Goal: Transaction & Acquisition: Purchase product/service

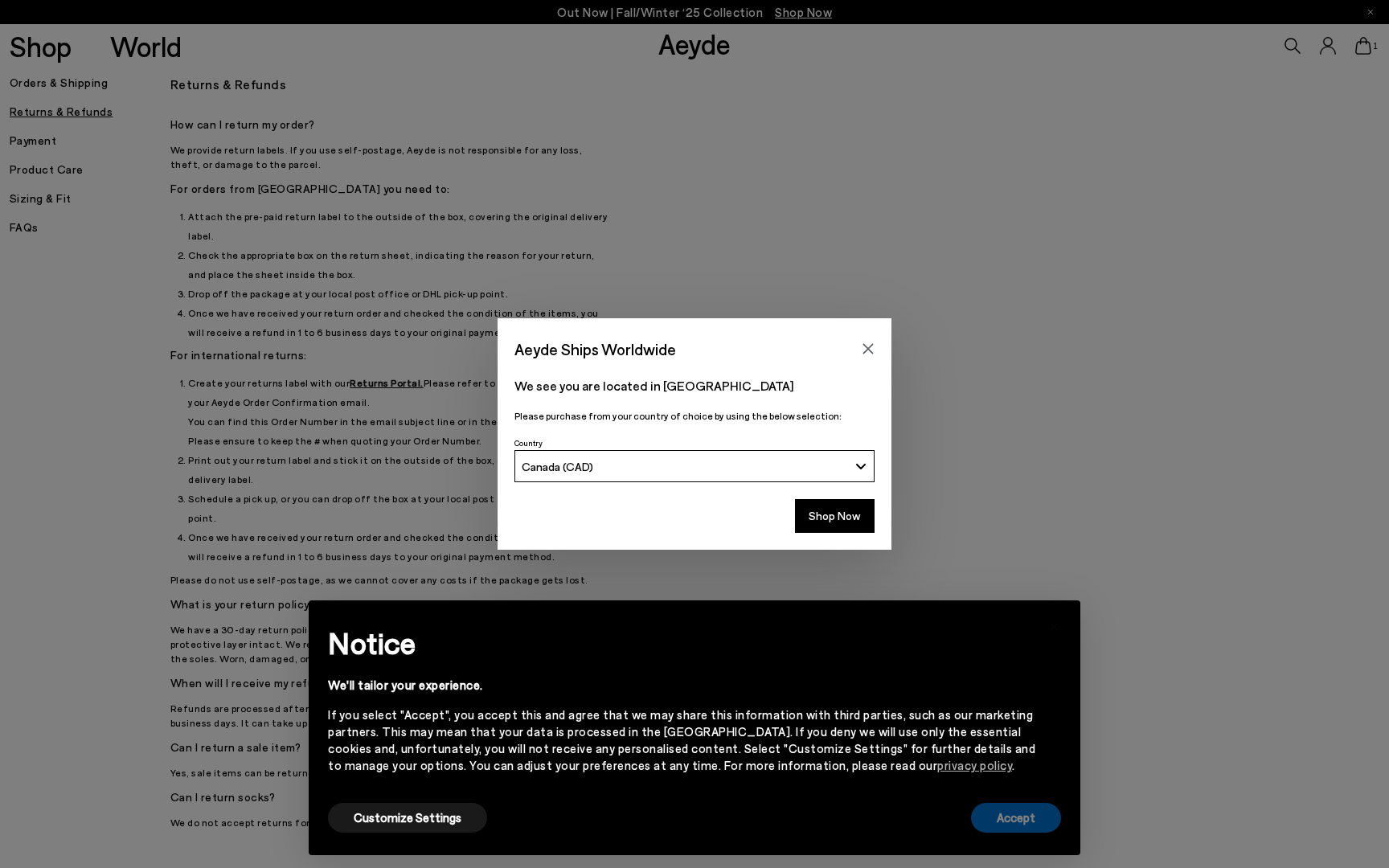
click at [1040, 817] on button "Accept" at bounding box center [1016, 817] width 90 height 30
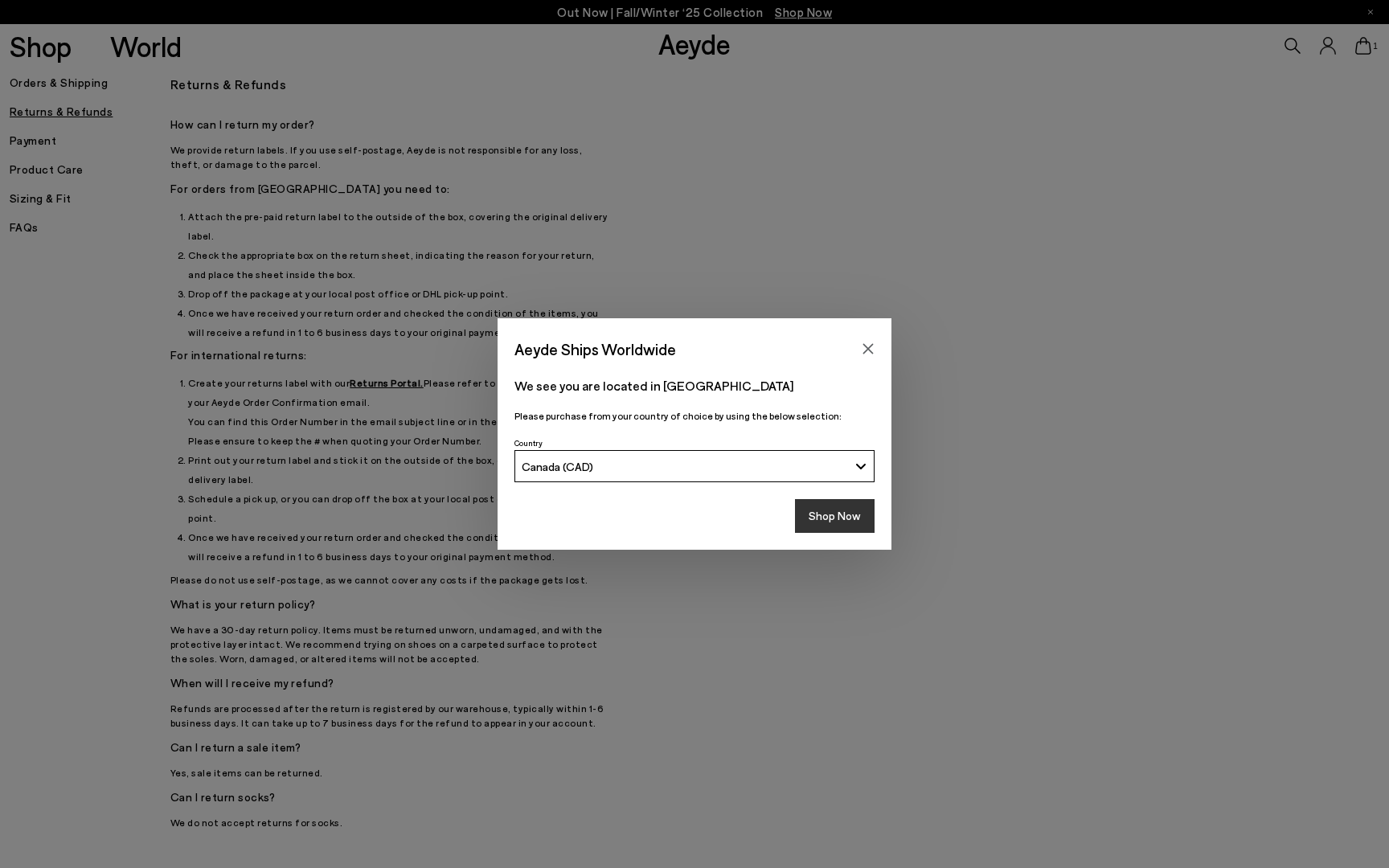
click at [840, 518] on button "Shop Now" at bounding box center [834, 516] width 79 height 34
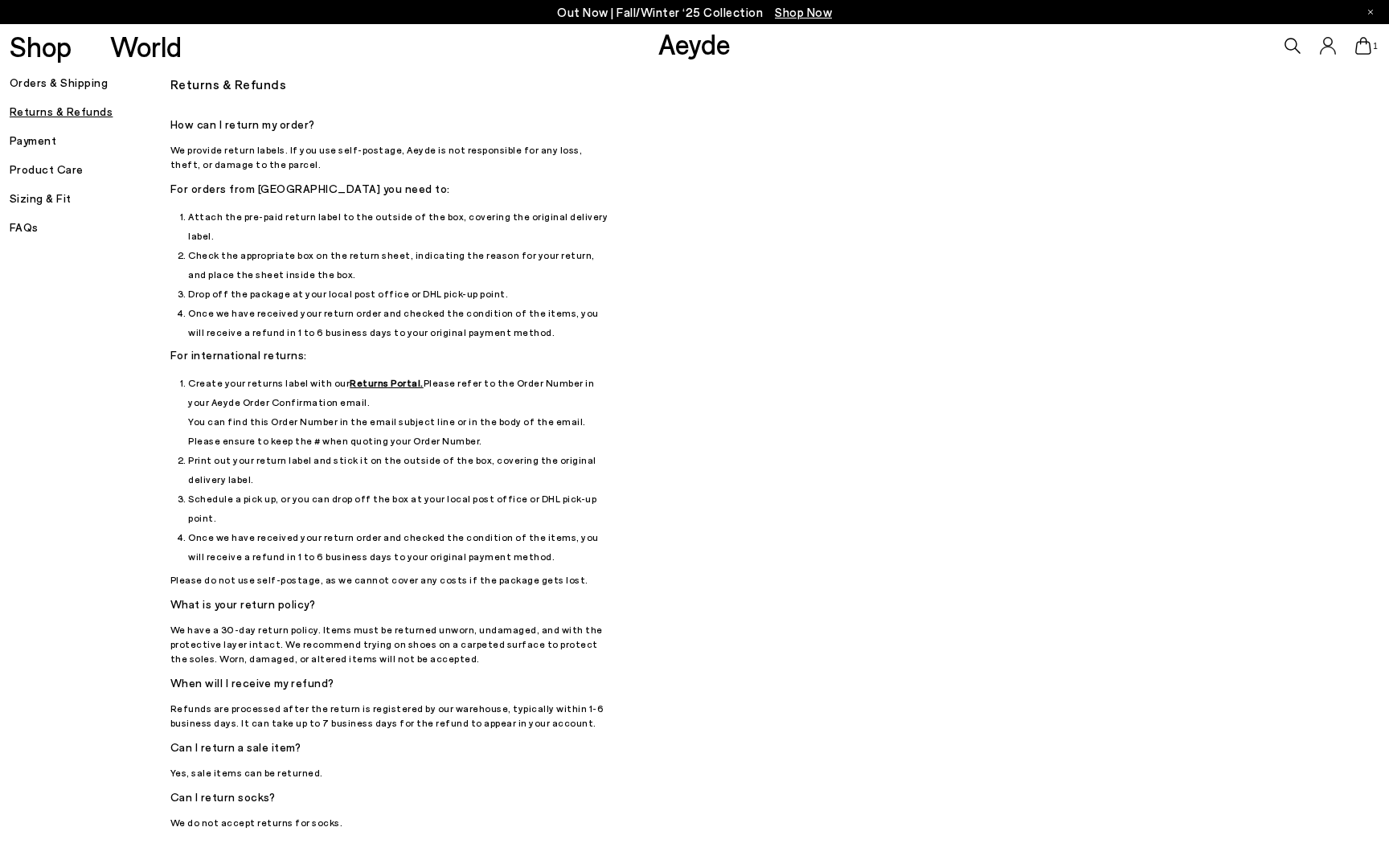
click at [45, 205] on h5 "Sizing & Fit" at bounding box center [90, 198] width 161 height 23
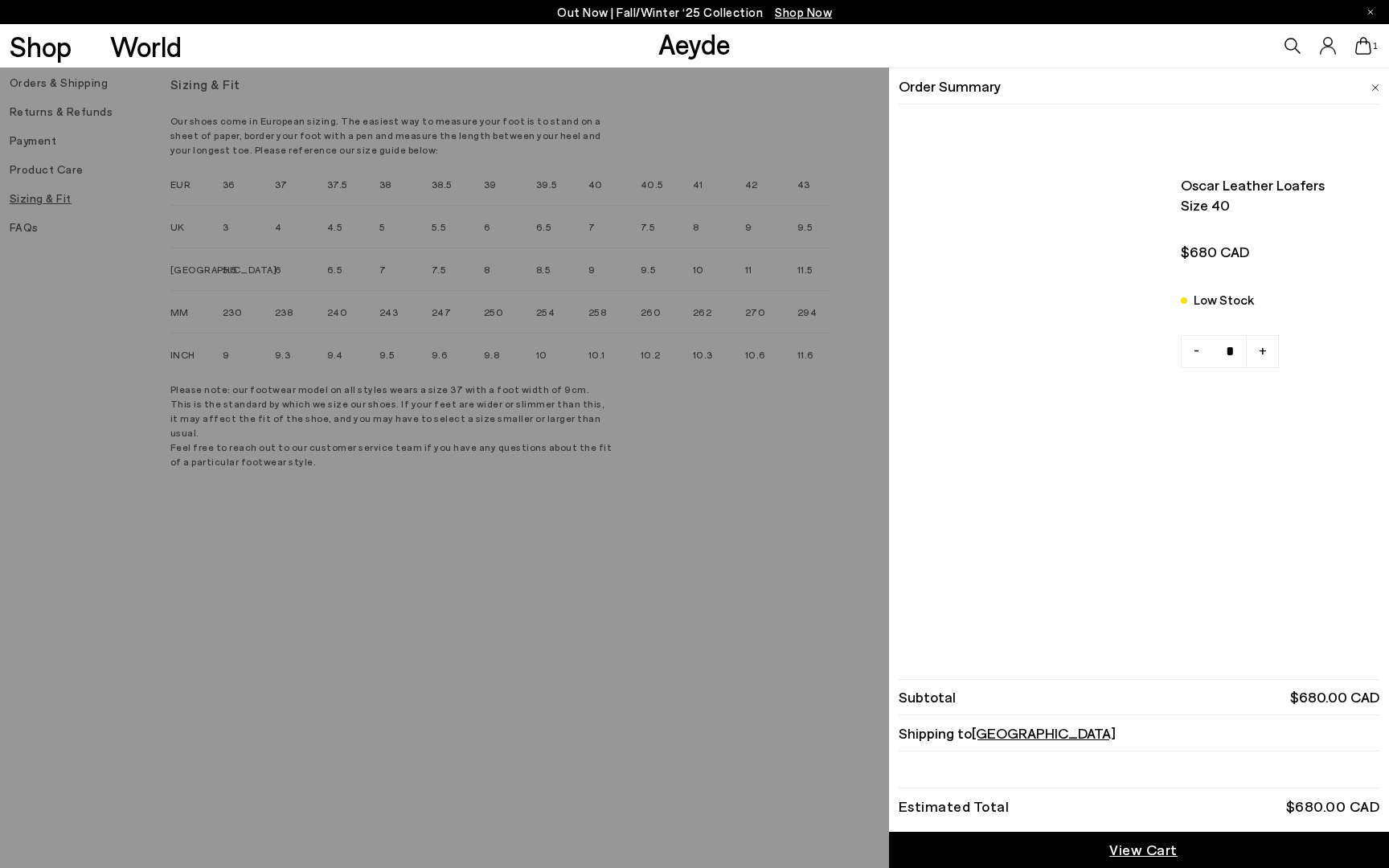
click at [1366, 41] on icon at bounding box center [1363, 46] width 16 height 18
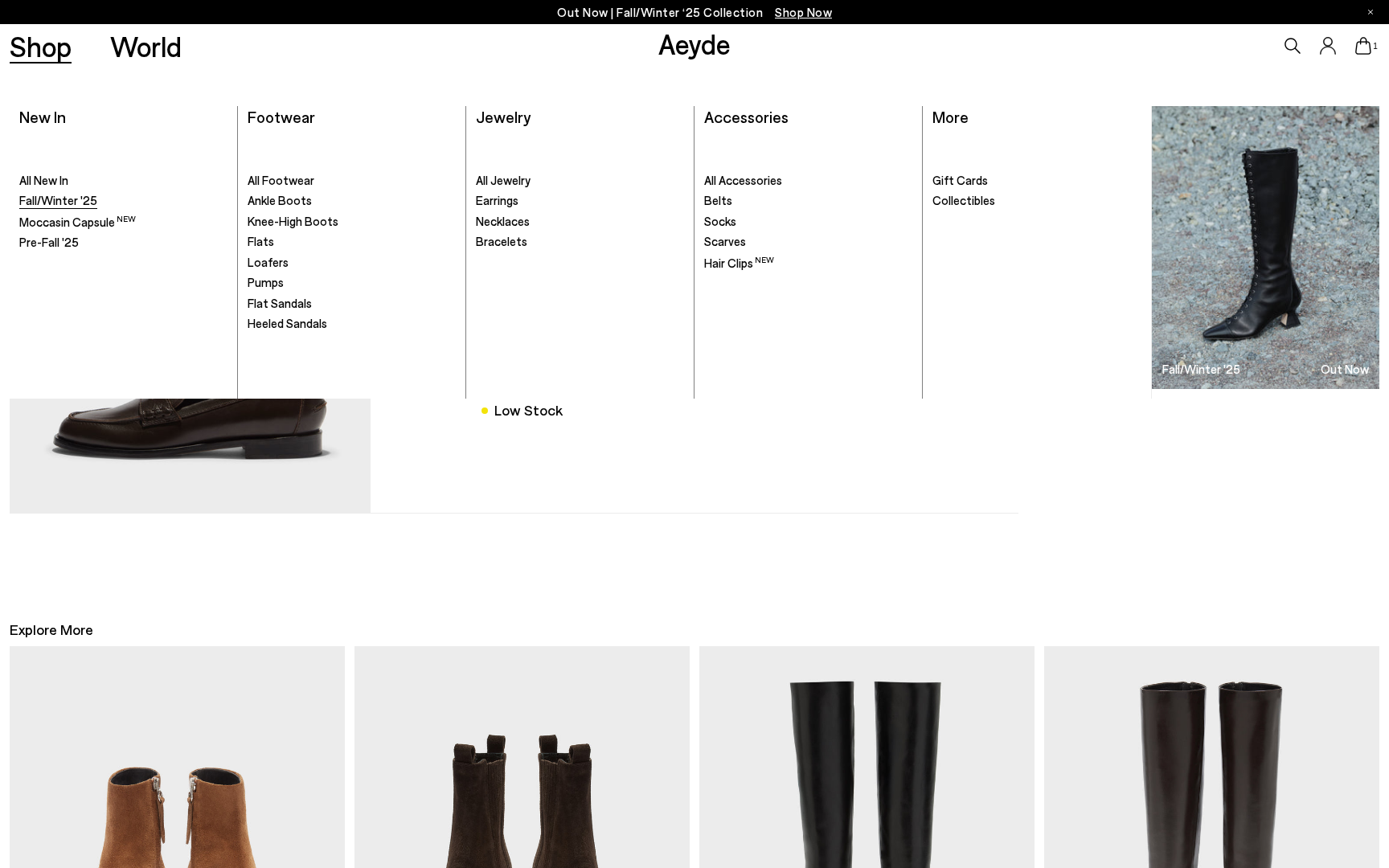
click at [63, 198] on span "Fall/Winter '25" at bounding box center [58, 199] width 78 height 15
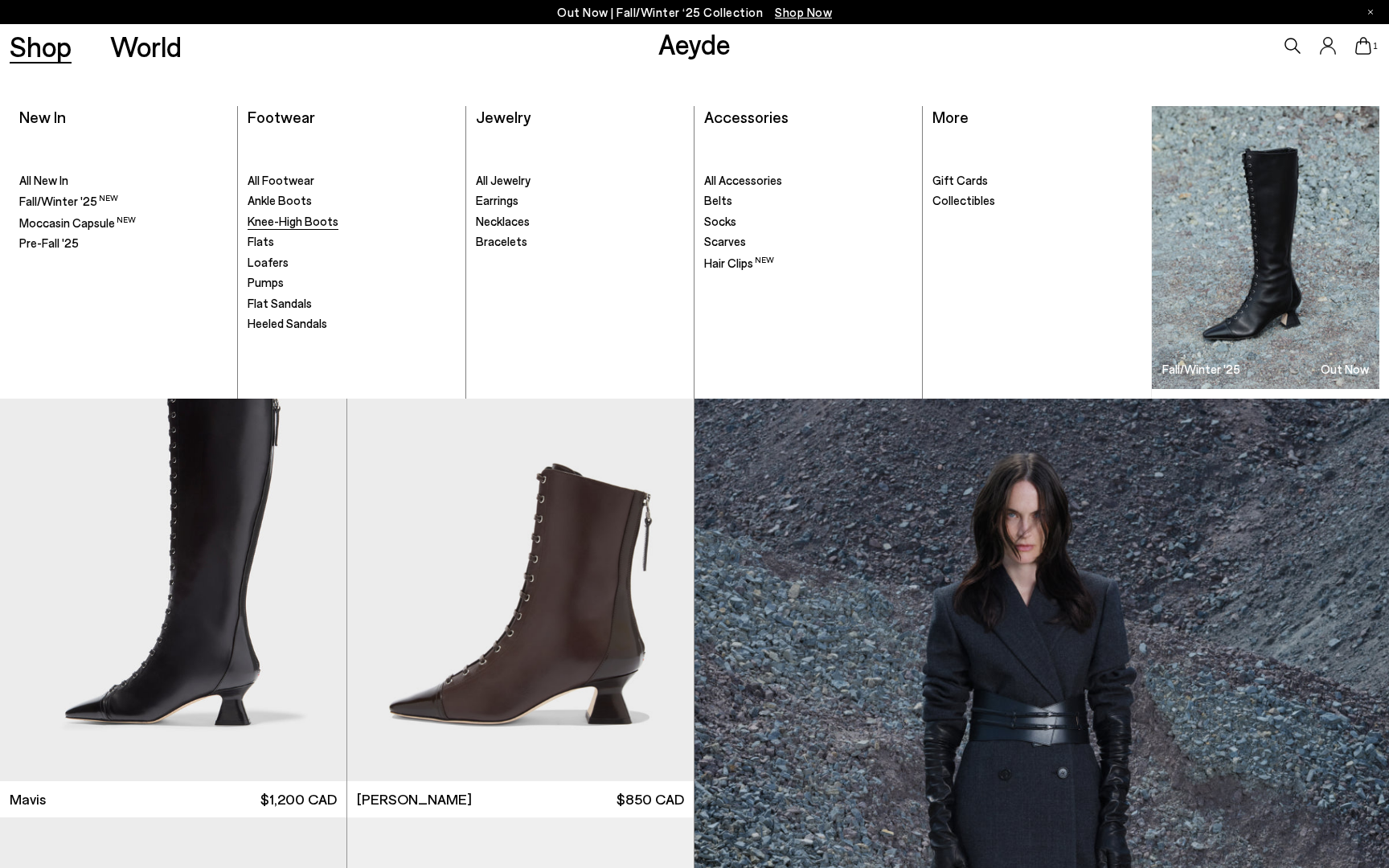
click at [265, 221] on span "Knee-High Boots" at bounding box center [294, 221] width 91 height 15
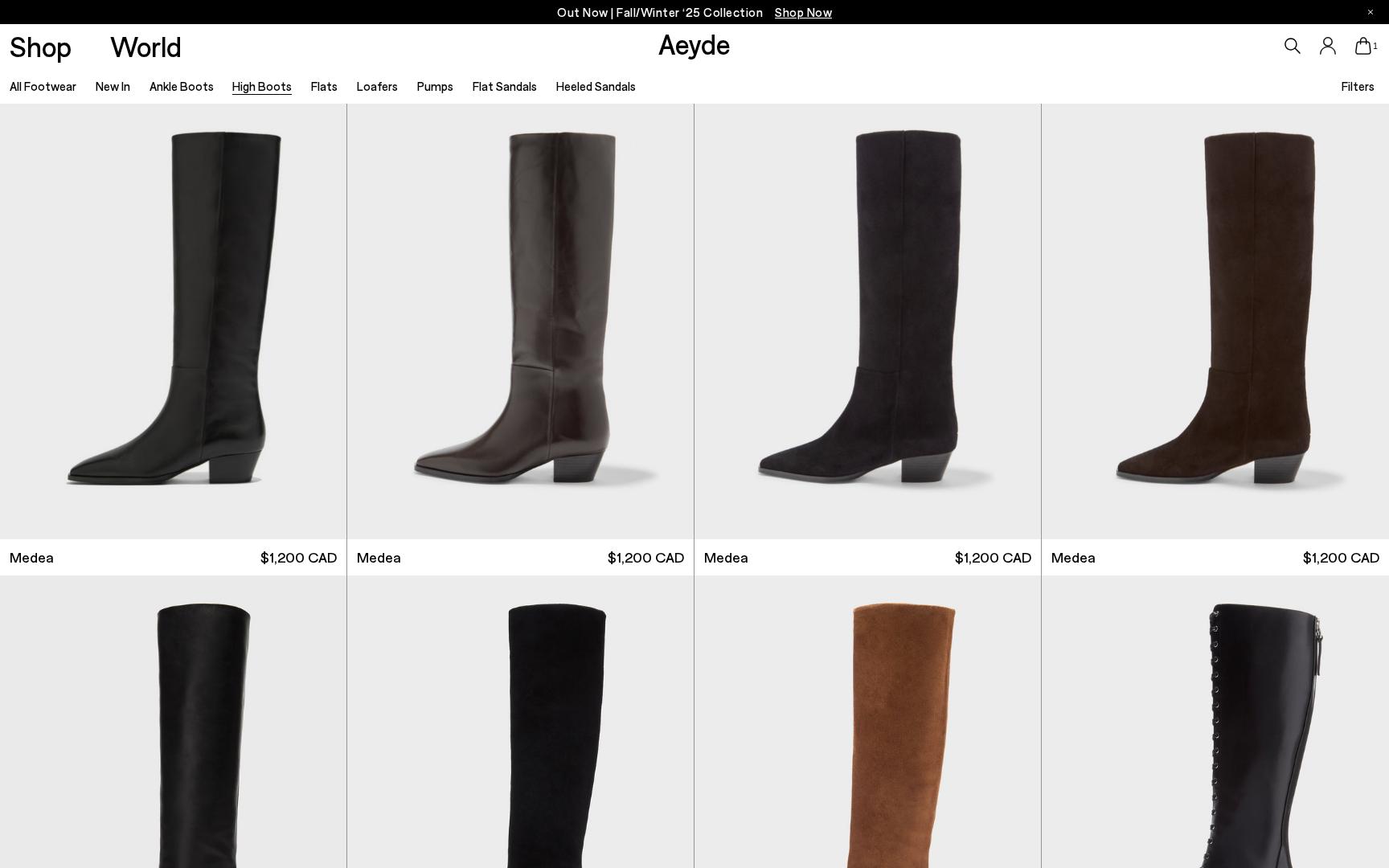
click at [1355, 84] on span "Filters" at bounding box center [1357, 85] width 33 height 15
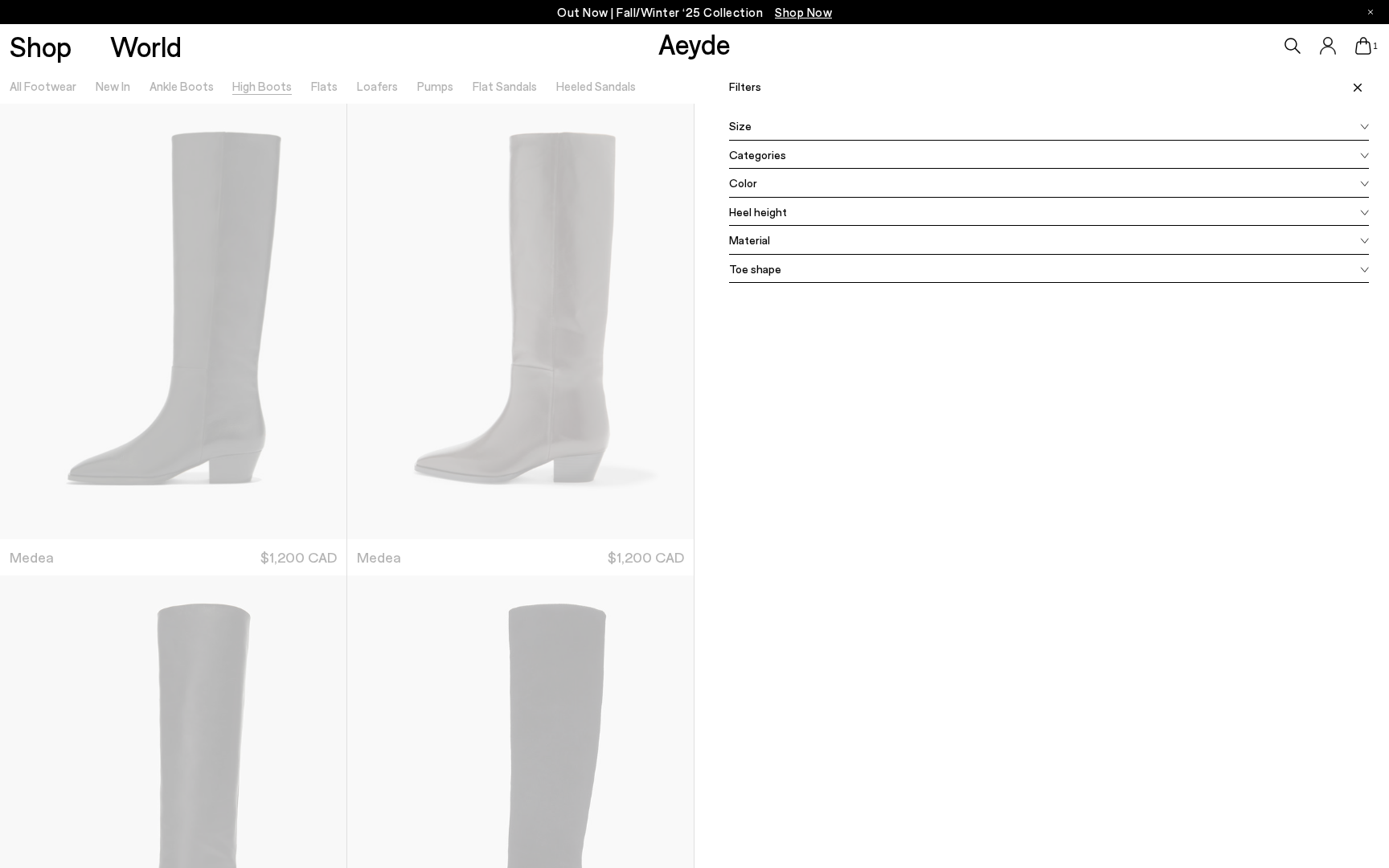
click at [1363, 155] on icon at bounding box center [1364, 155] width 7 height 5
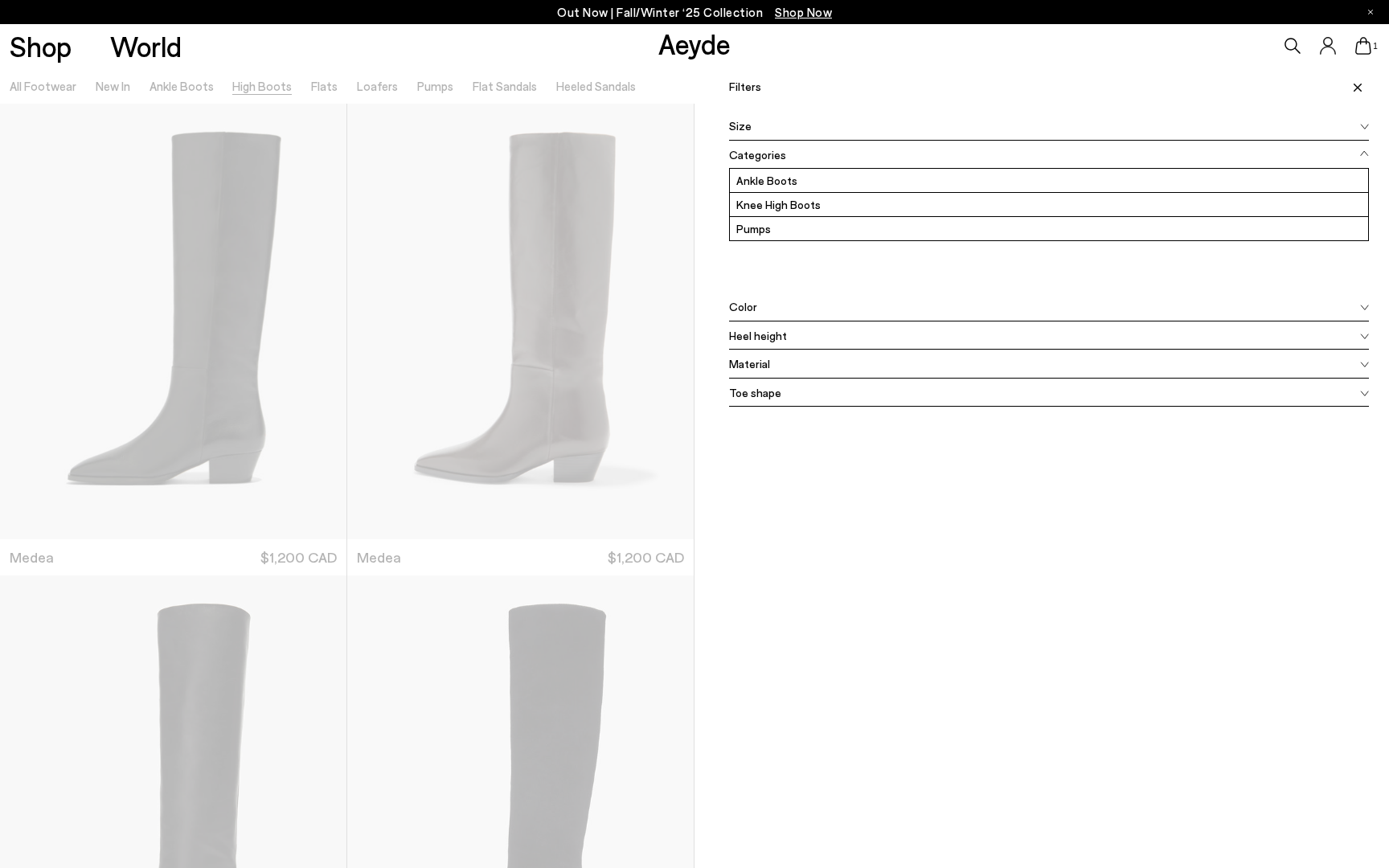
click at [1363, 154] on icon at bounding box center [1364, 153] width 9 height 6
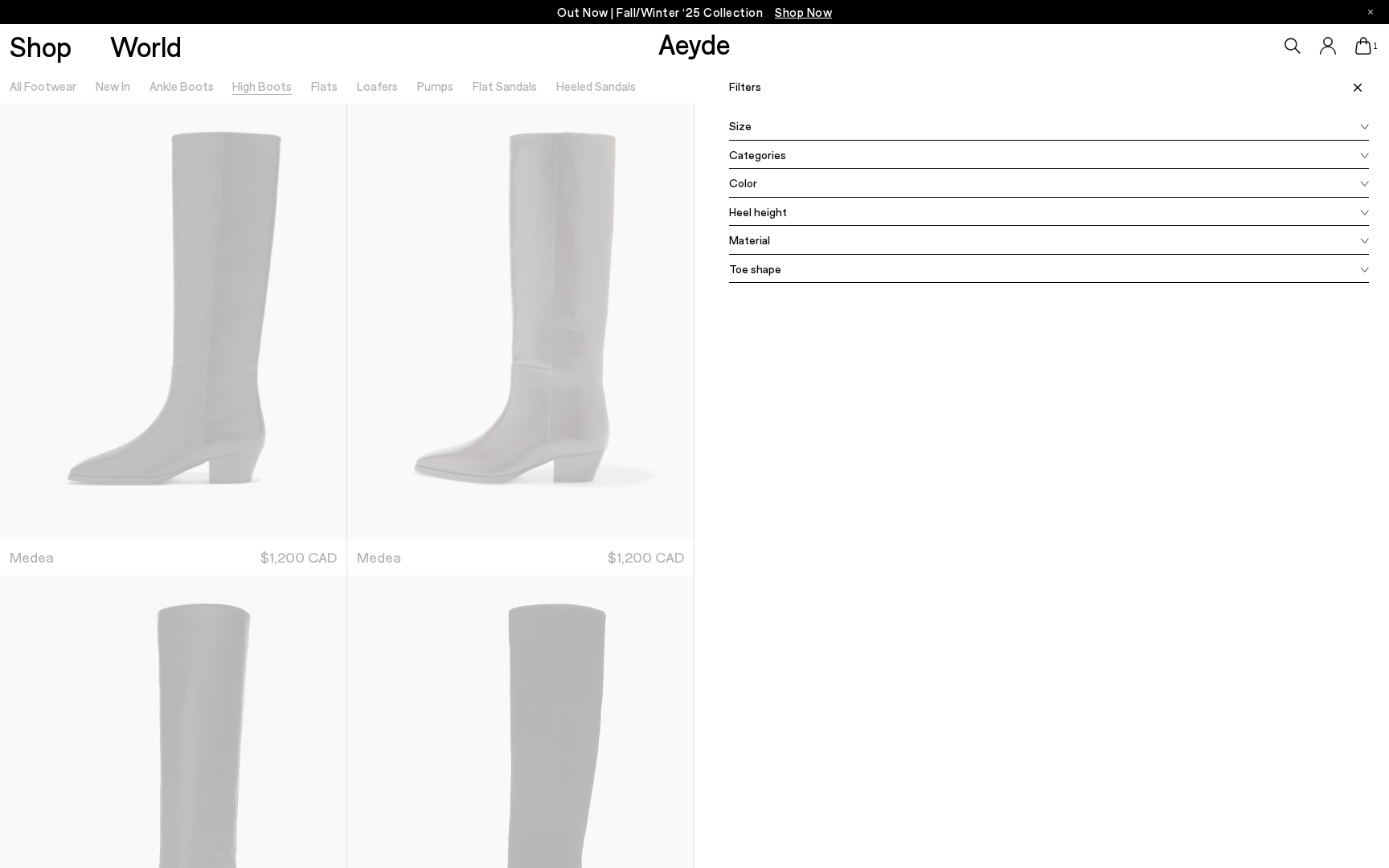
click at [1357, 89] on icon at bounding box center [1357, 87] width 8 height 8
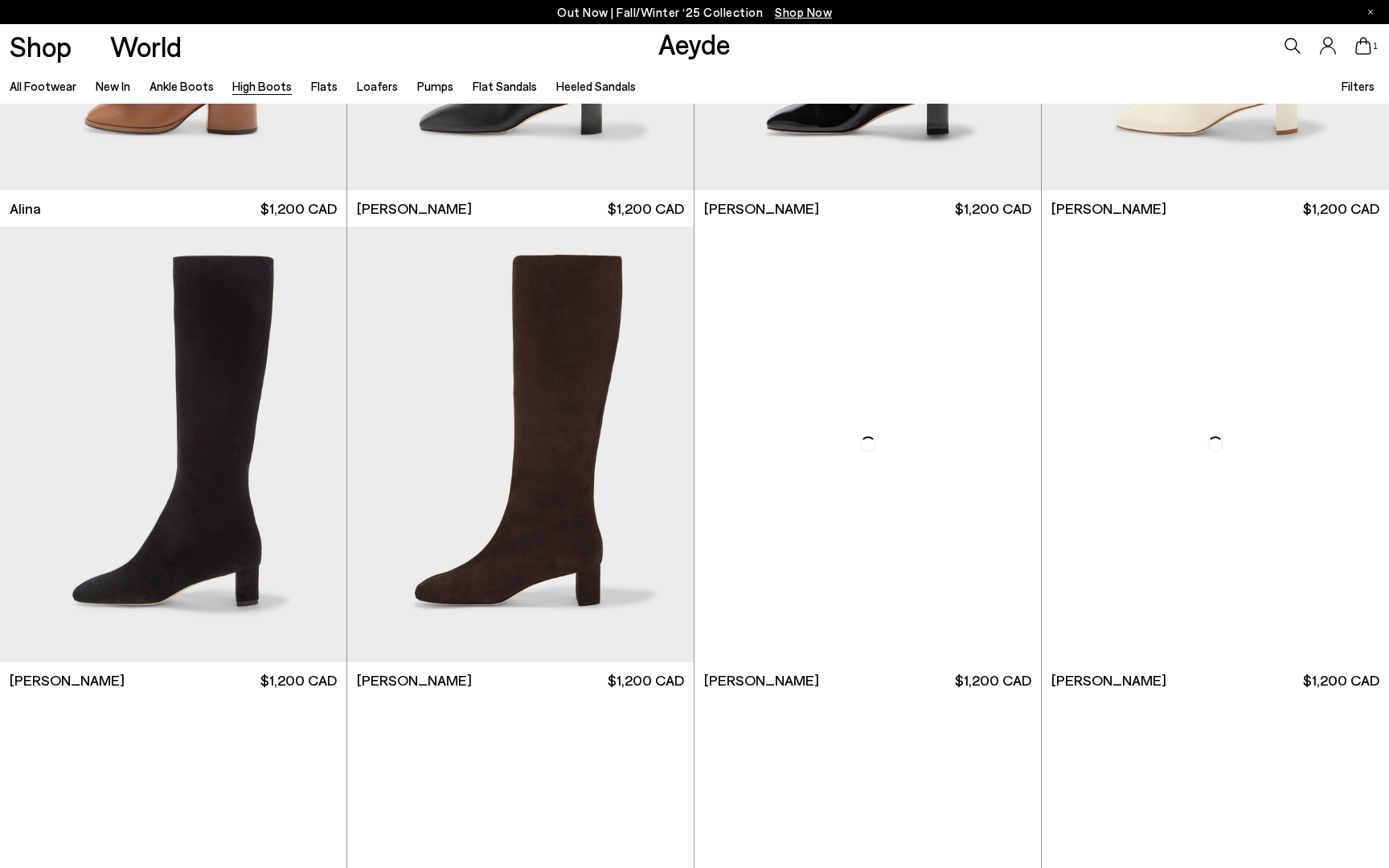
scroll to position [3141, 0]
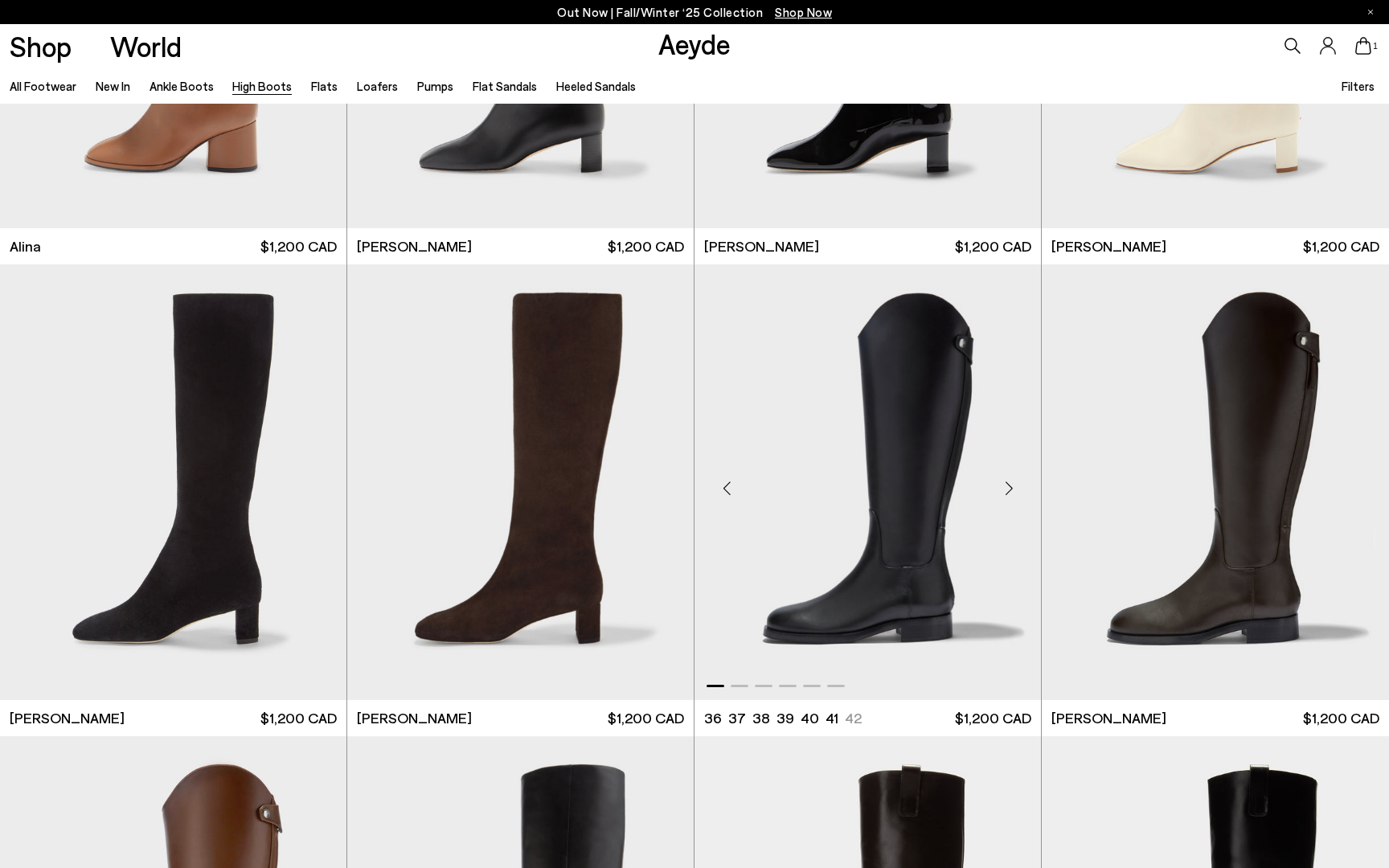
click at [1004, 489] on div "Next slide" at bounding box center [1009, 488] width 49 height 49
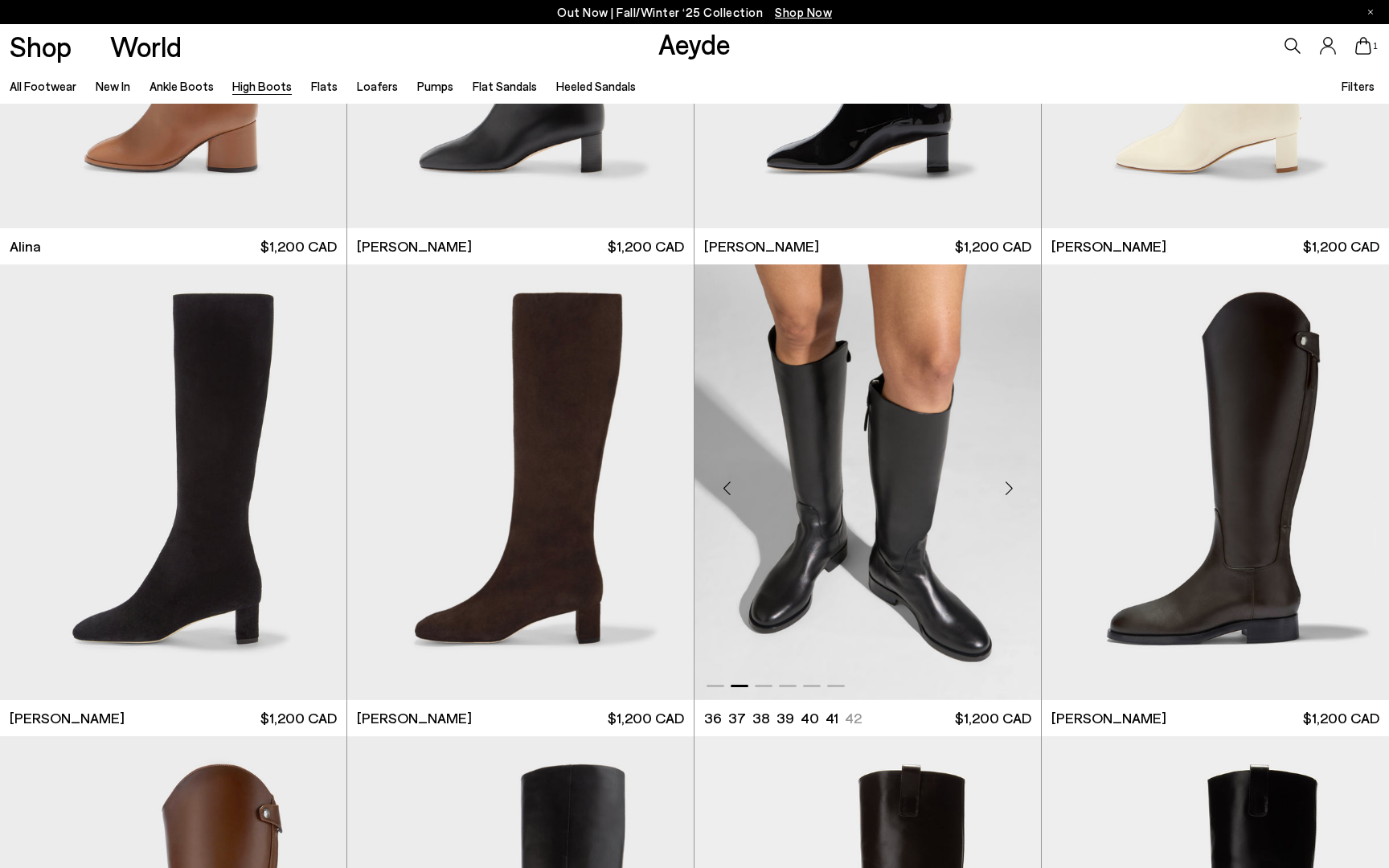
click at [1004, 489] on div "Next slide" at bounding box center [1009, 488] width 49 height 49
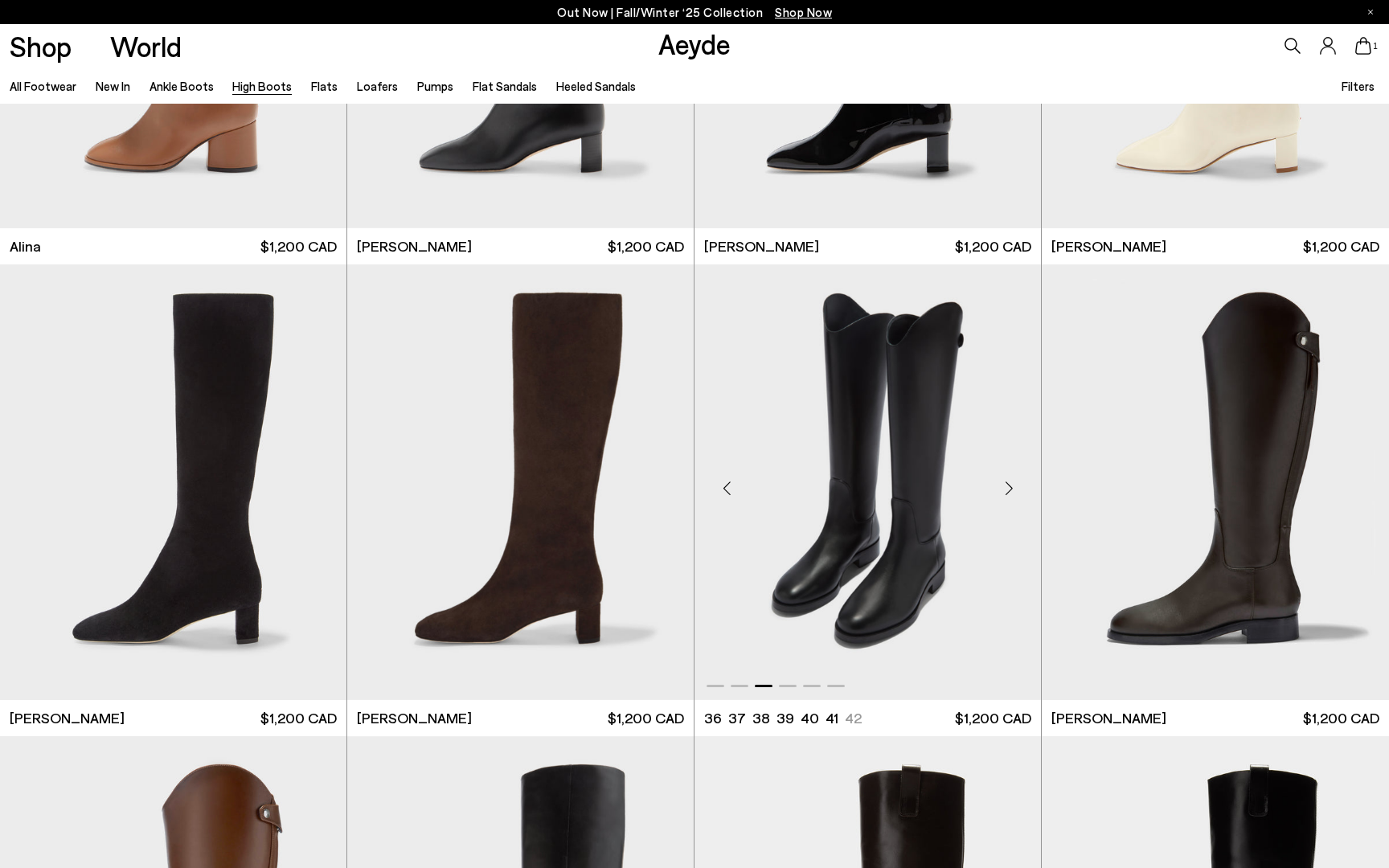
click at [1004, 489] on div "Next slide" at bounding box center [1009, 488] width 49 height 49
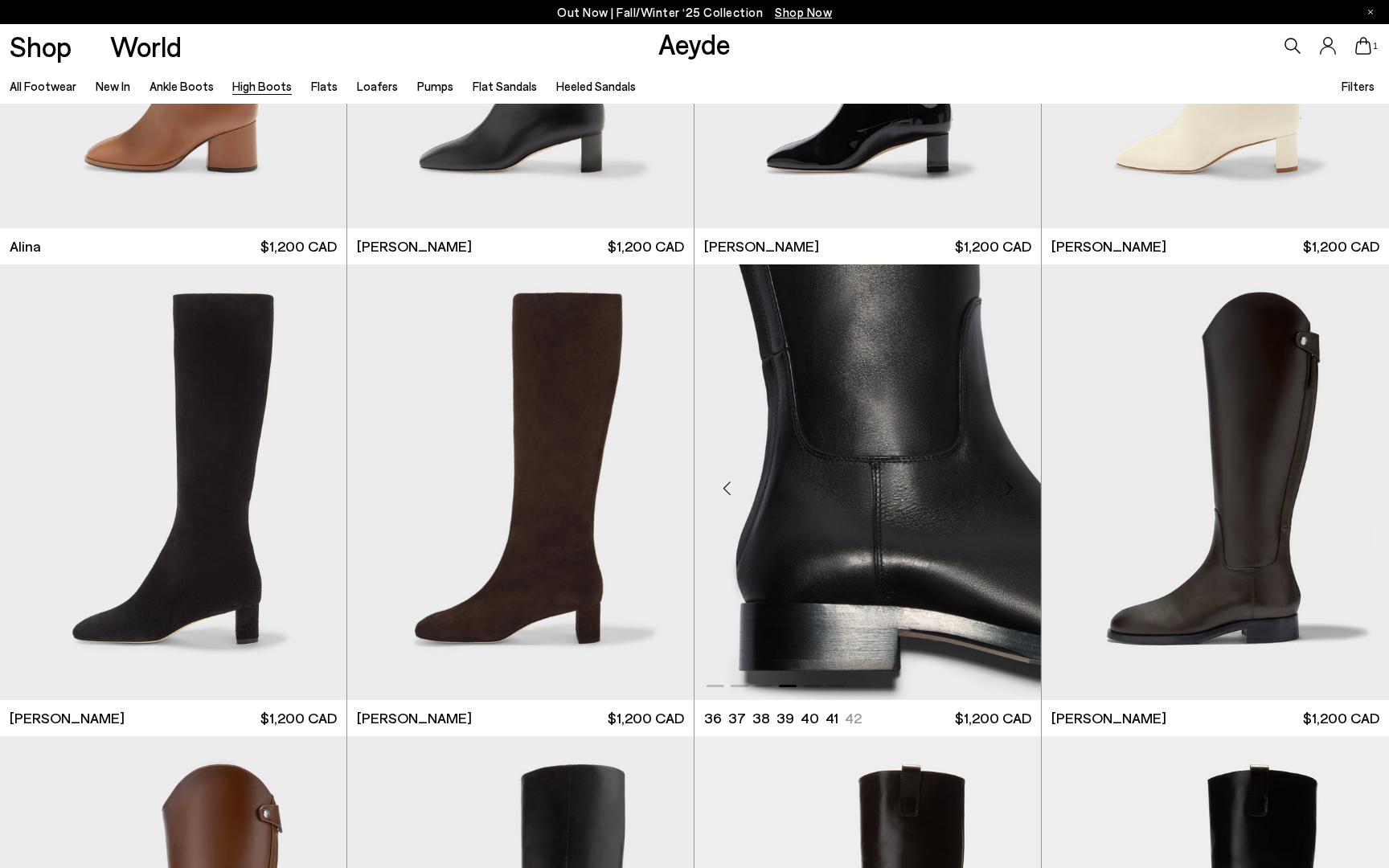
click at [1004, 489] on div "Next slide" at bounding box center [1009, 488] width 49 height 49
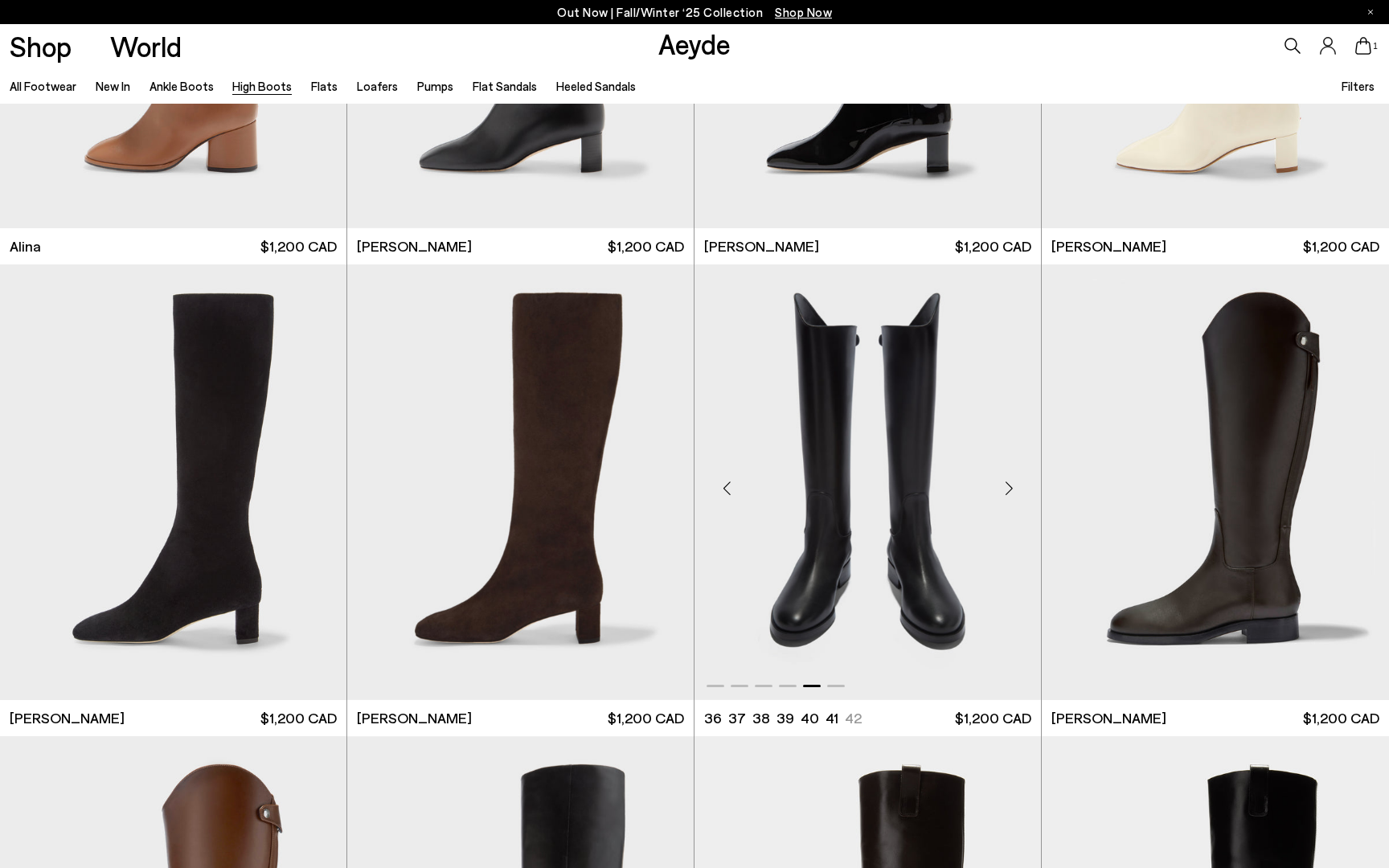
click at [1004, 489] on div "Next slide" at bounding box center [1009, 488] width 49 height 49
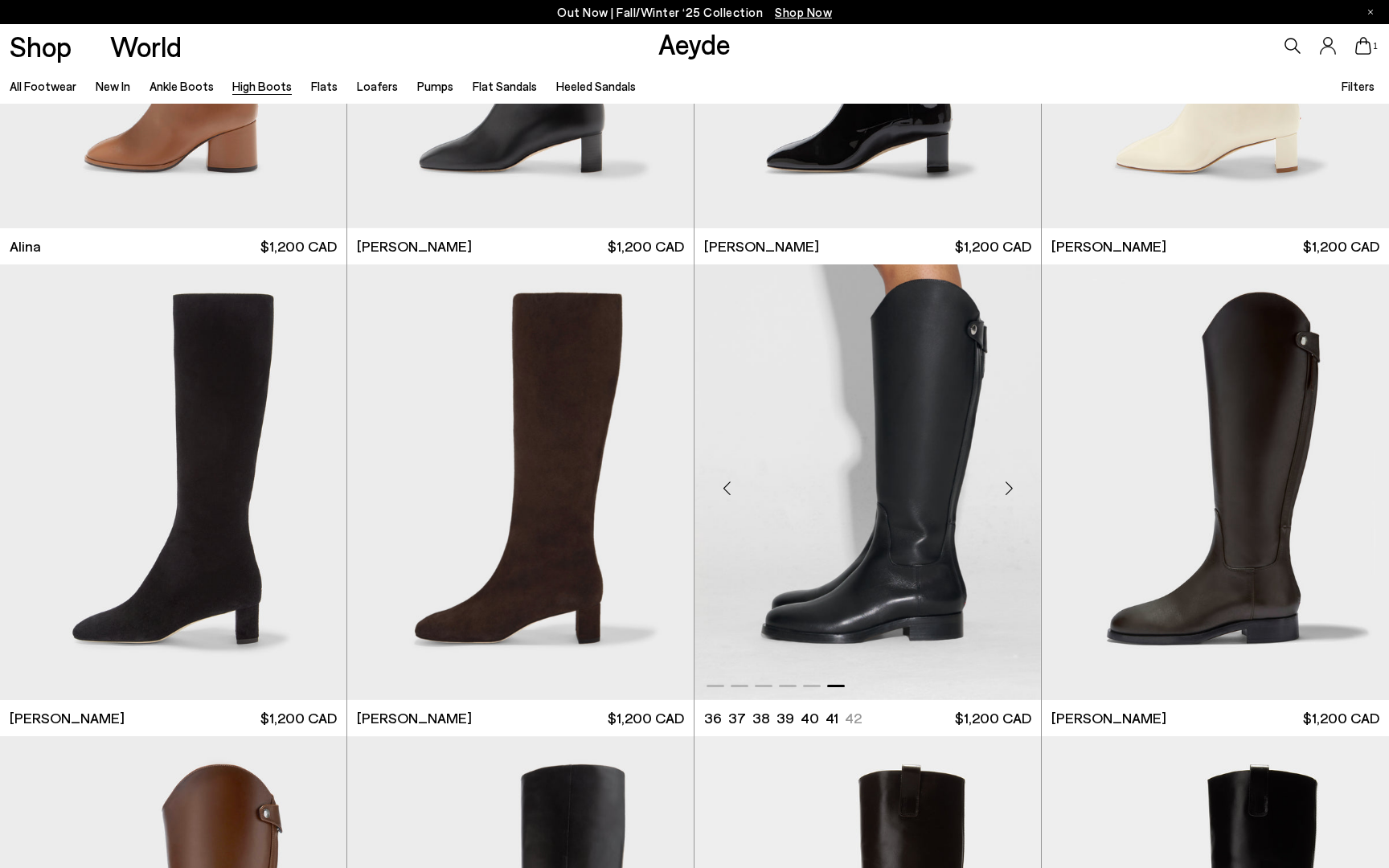
click at [1004, 489] on div "Next slide" at bounding box center [1009, 488] width 49 height 49
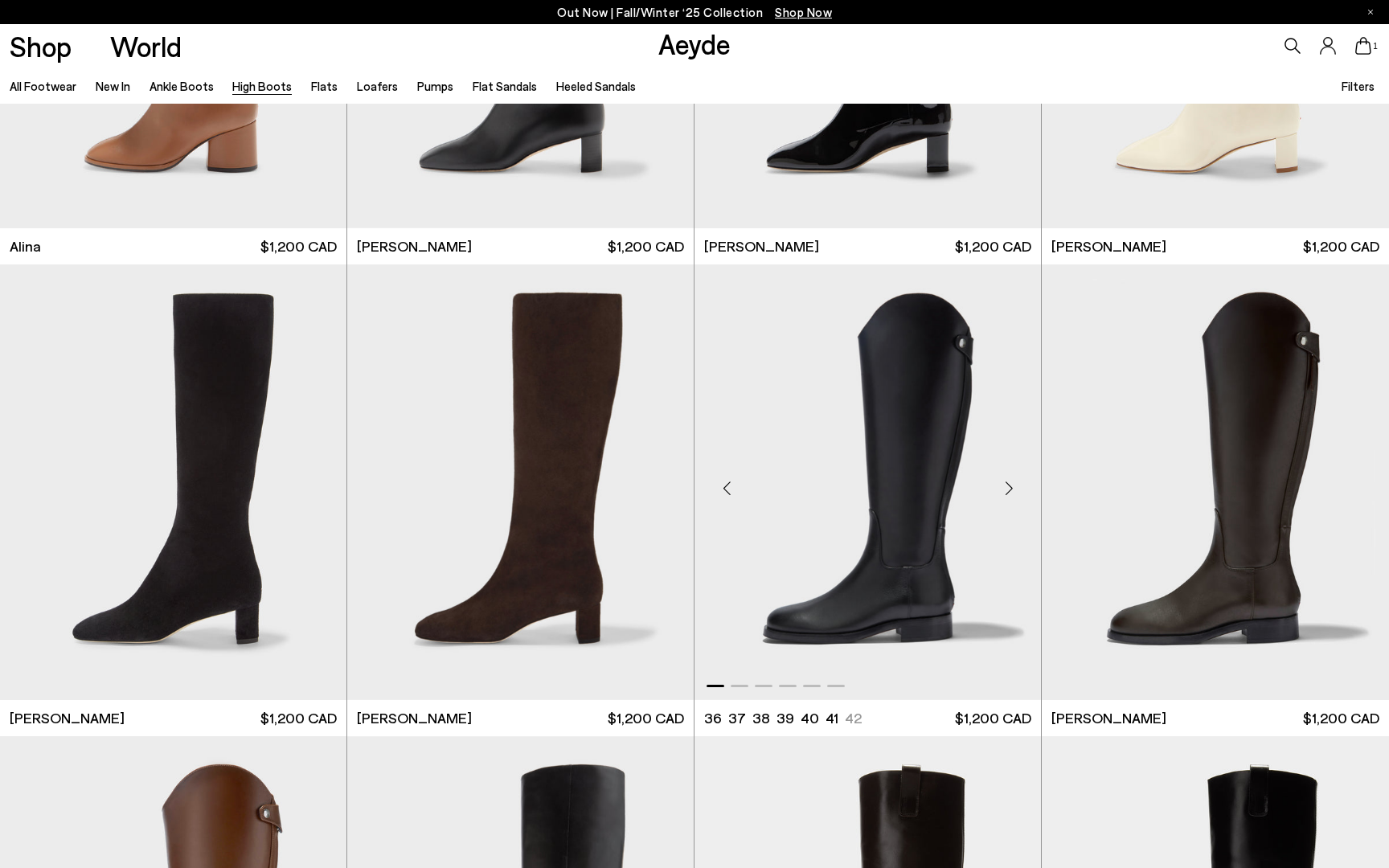
click at [1004, 489] on div "Next slide" at bounding box center [1009, 488] width 49 height 49
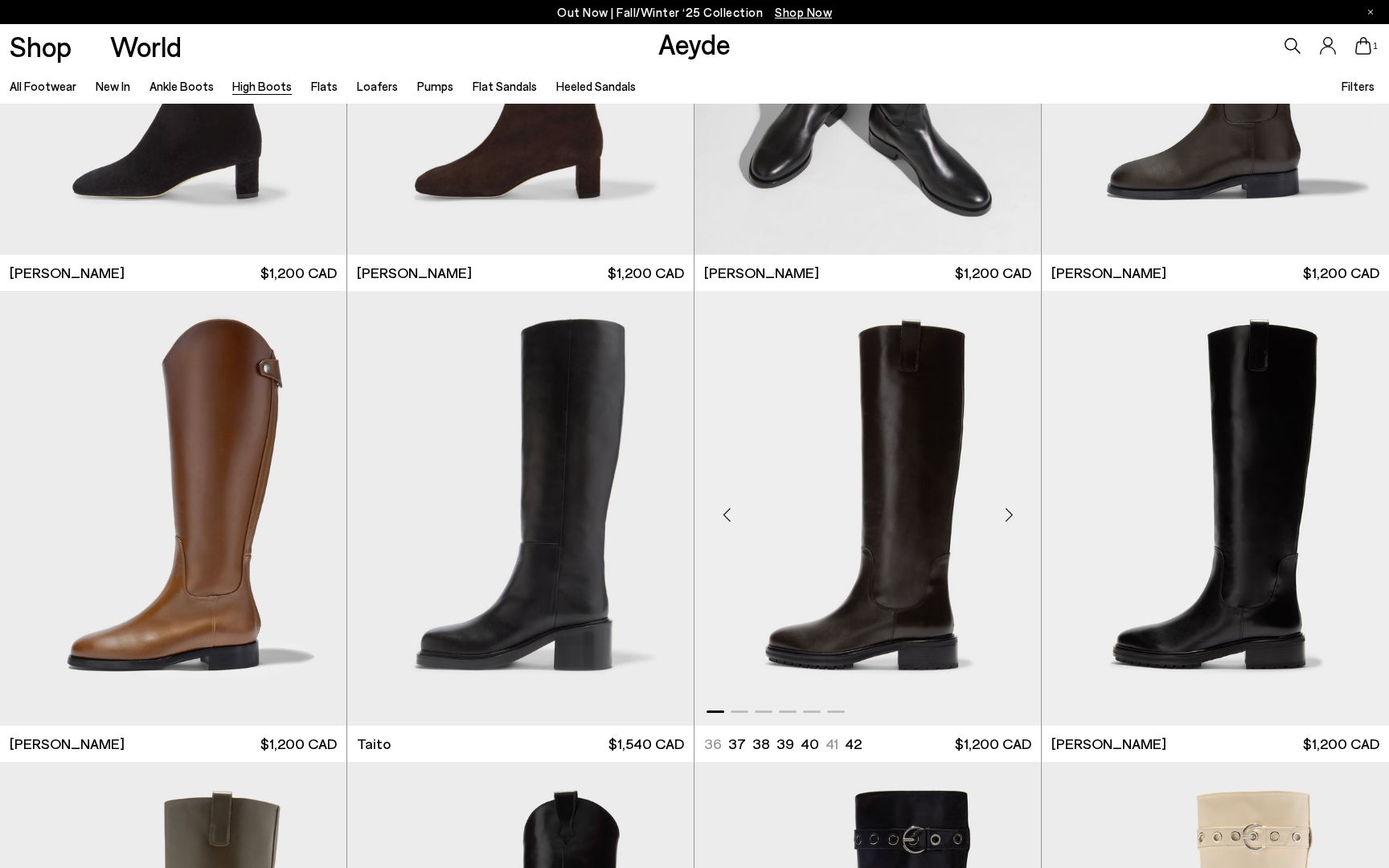
scroll to position [3659, 0]
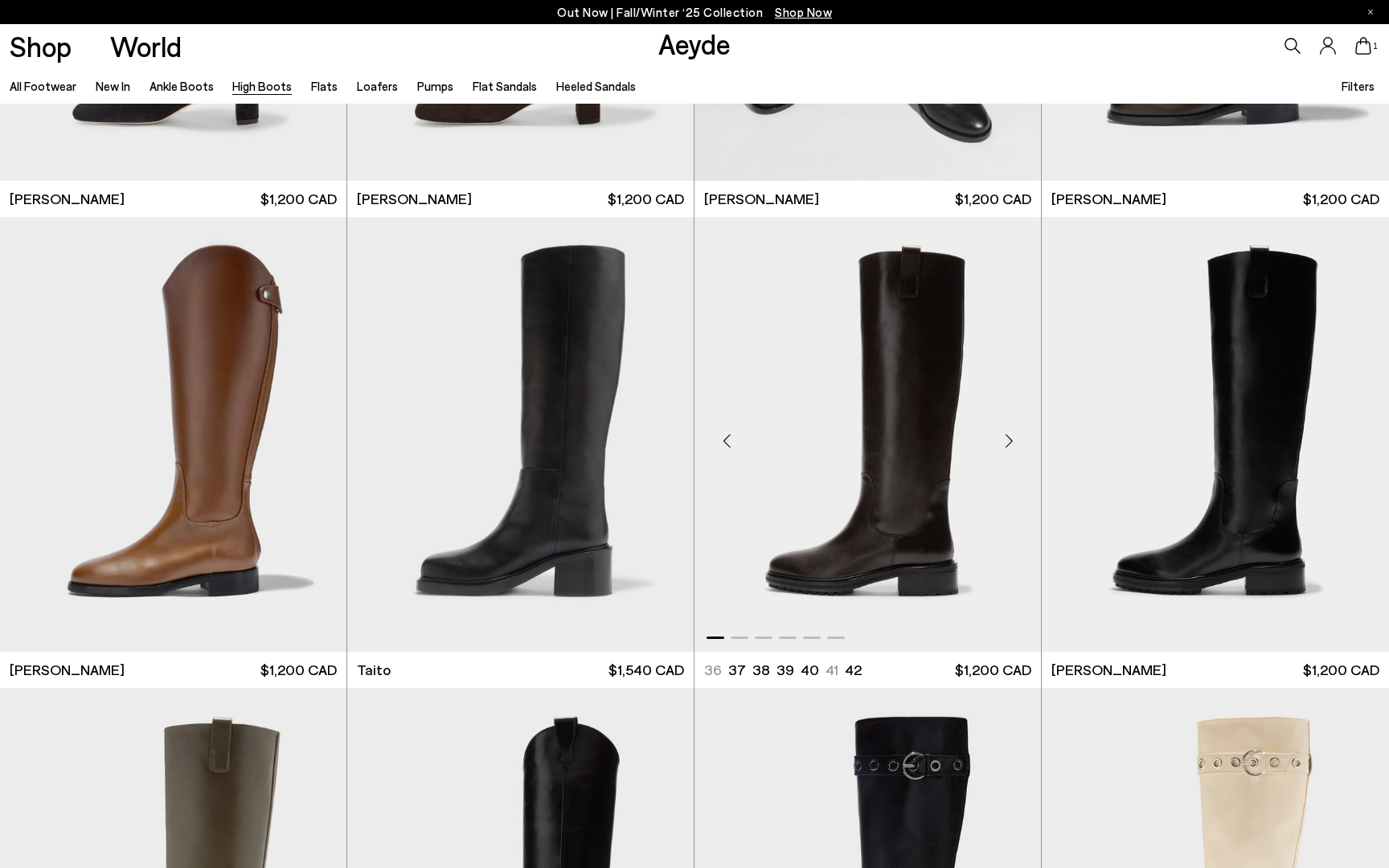
click at [1010, 440] on div "Next slide" at bounding box center [1009, 441] width 49 height 49
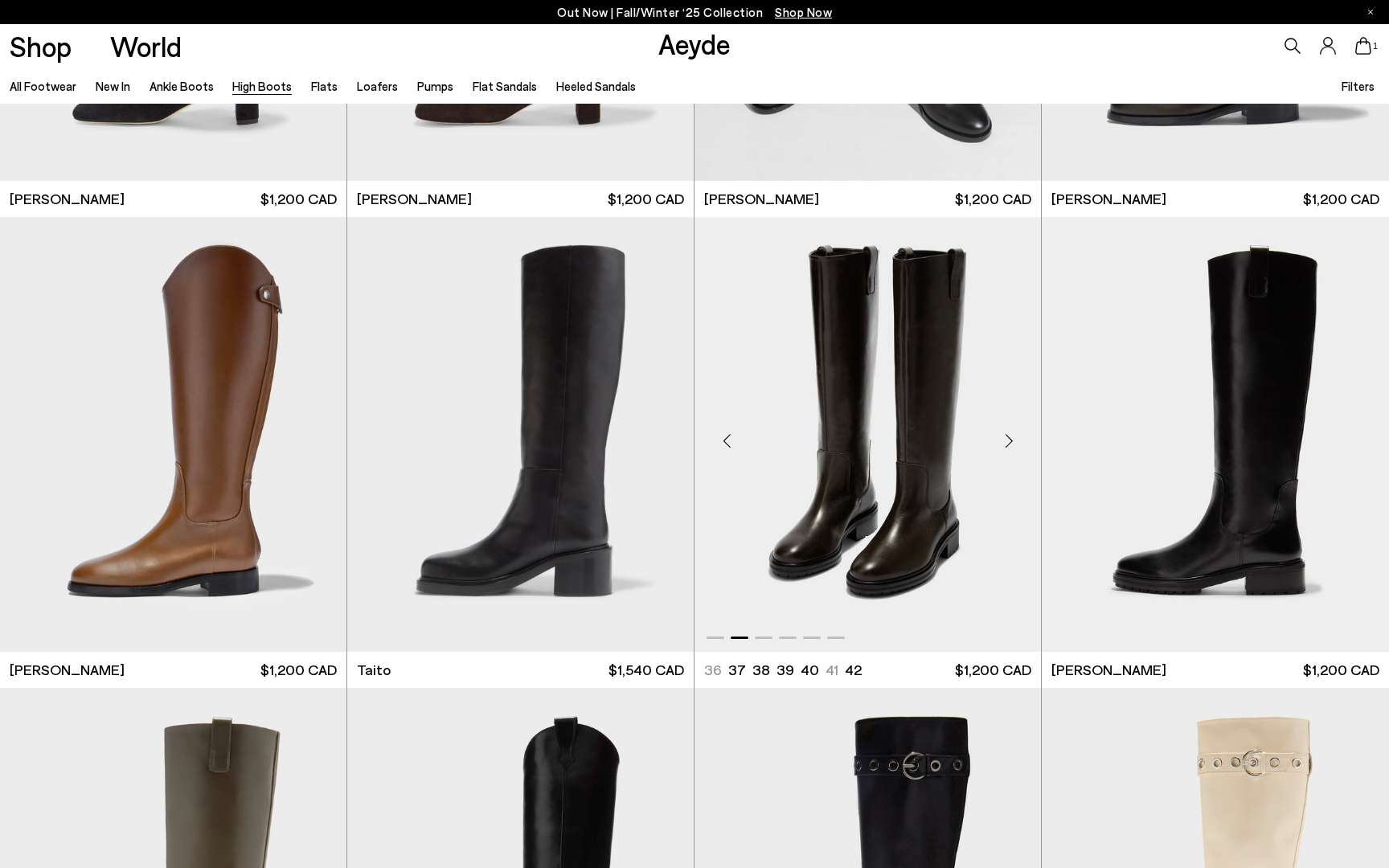
click at [1009, 440] on div "Next slide" at bounding box center [1009, 441] width 49 height 49
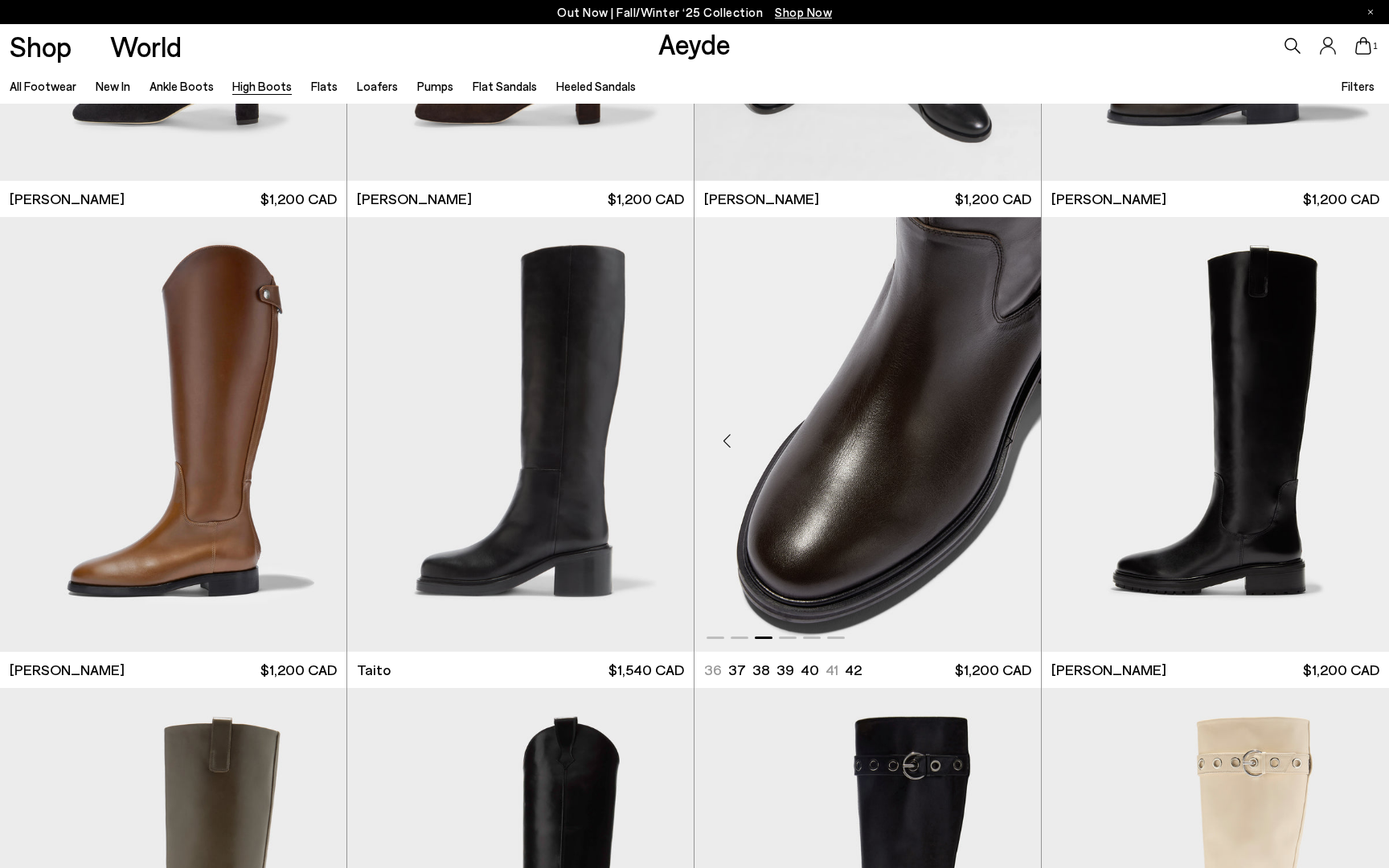
click at [1009, 440] on div "Next slide" at bounding box center [1009, 441] width 49 height 49
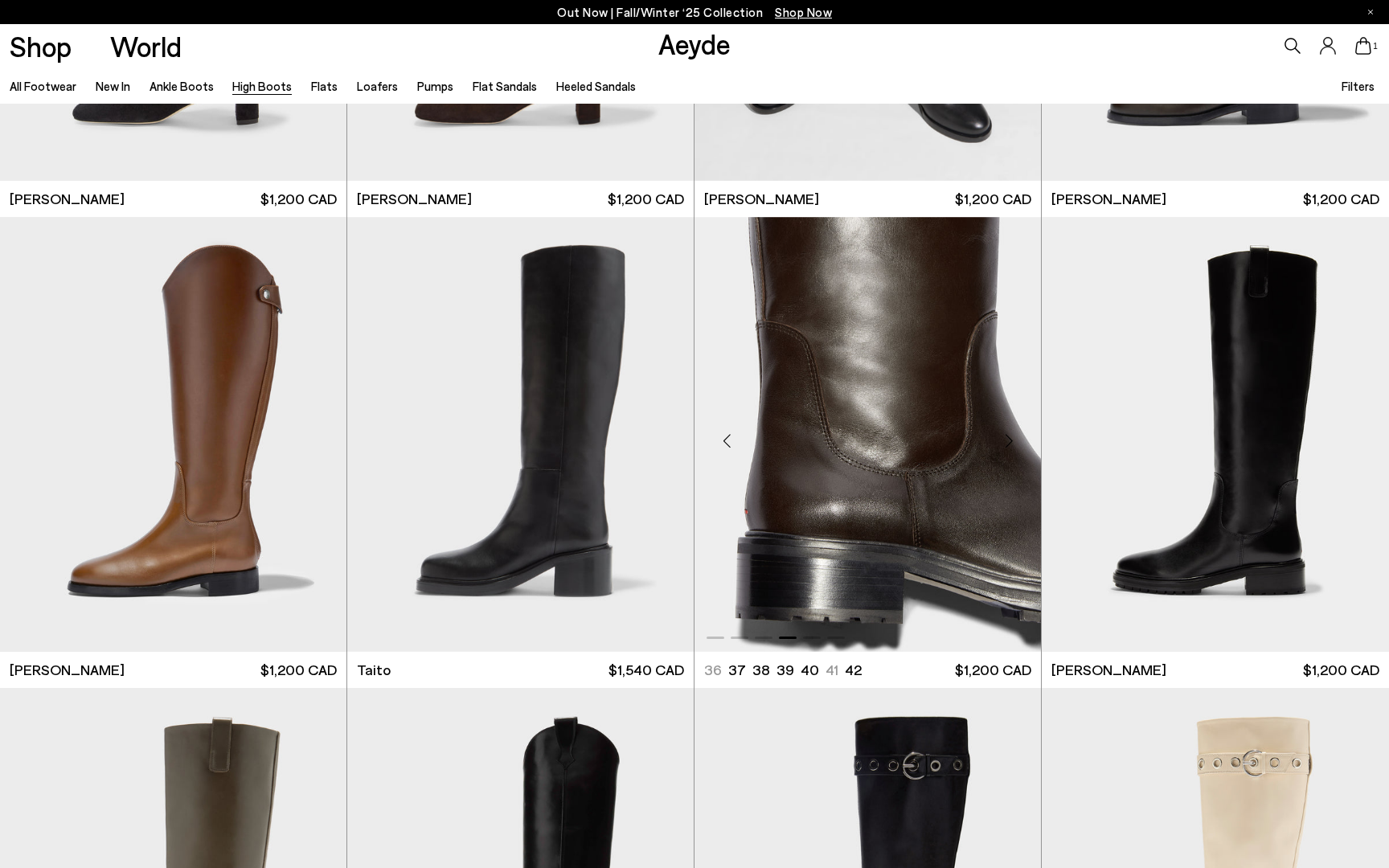
click at [1009, 440] on div "Next slide" at bounding box center [1009, 441] width 49 height 49
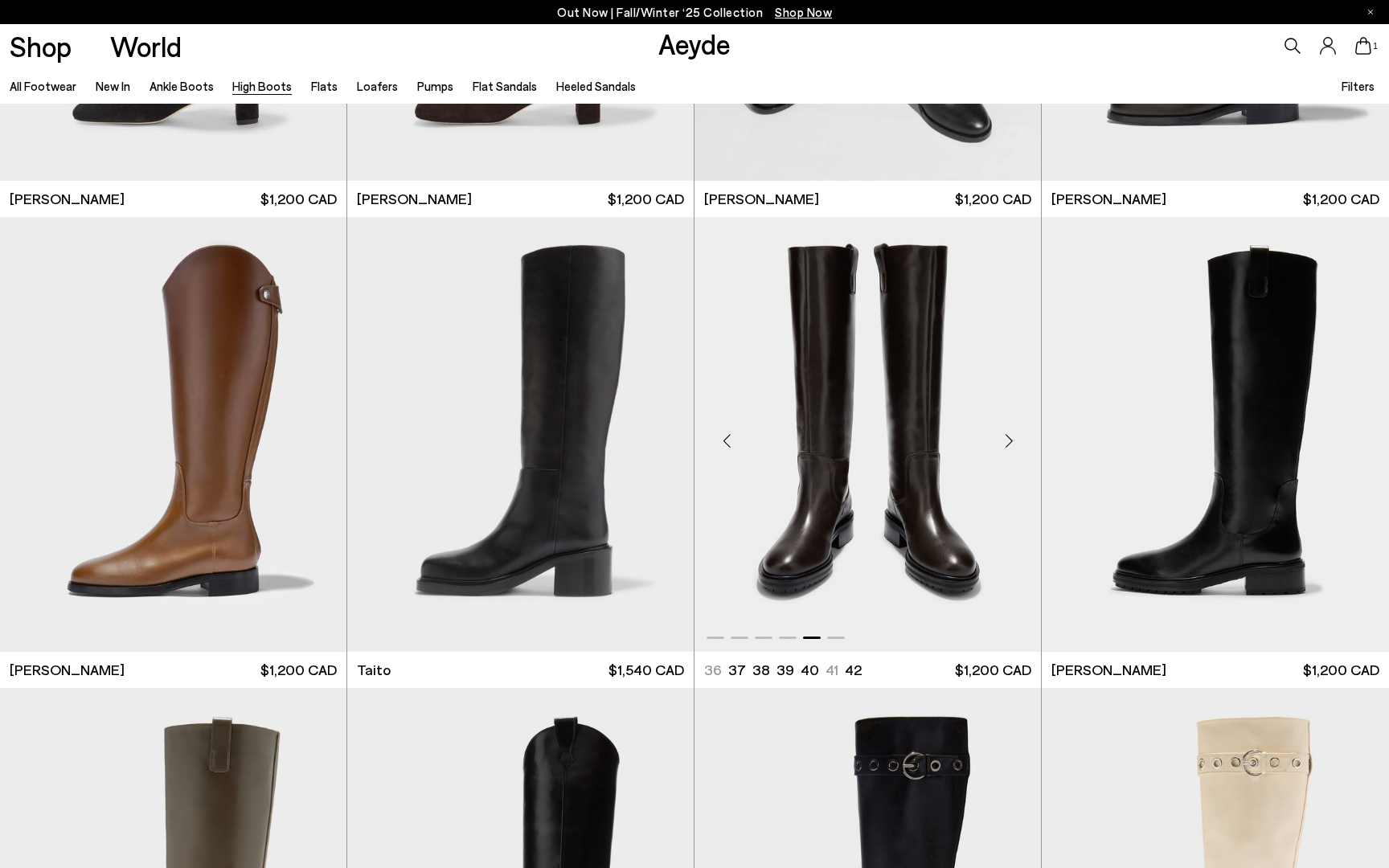
click at [1009, 440] on div "Next slide" at bounding box center [1009, 441] width 49 height 49
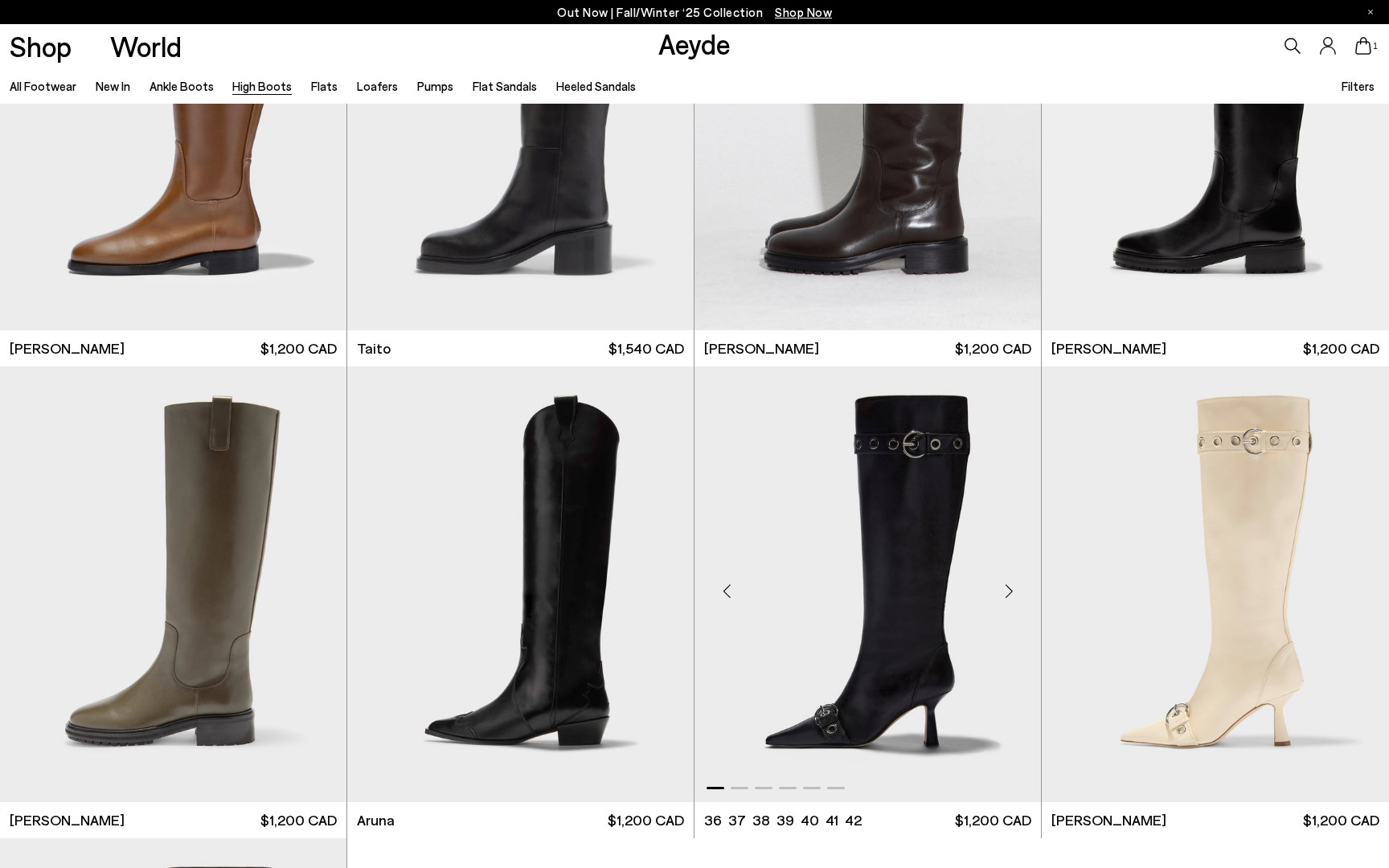
scroll to position [3866, 0]
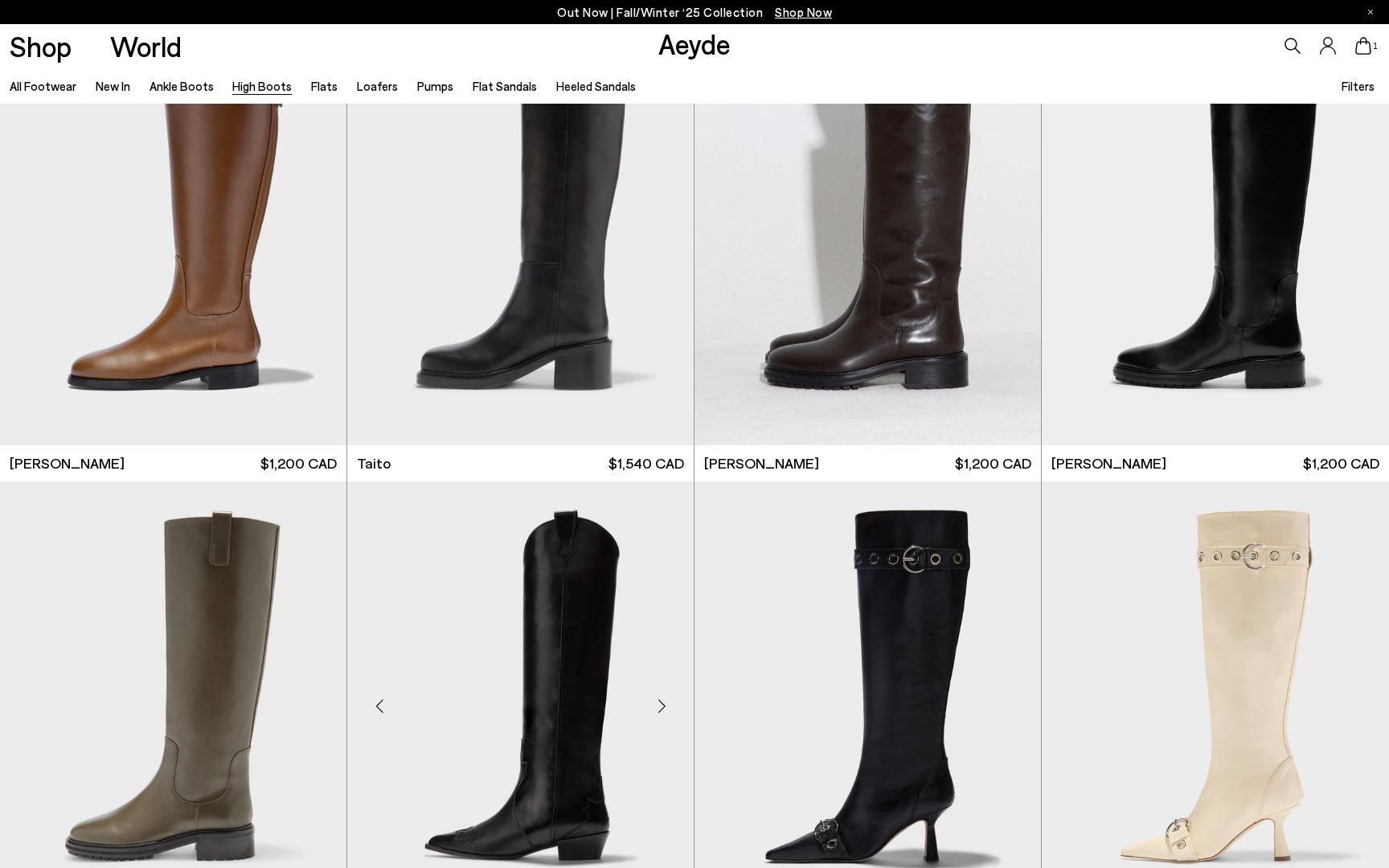
click at [659, 707] on div "Next slide" at bounding box center [661, 705] width 49 height 49
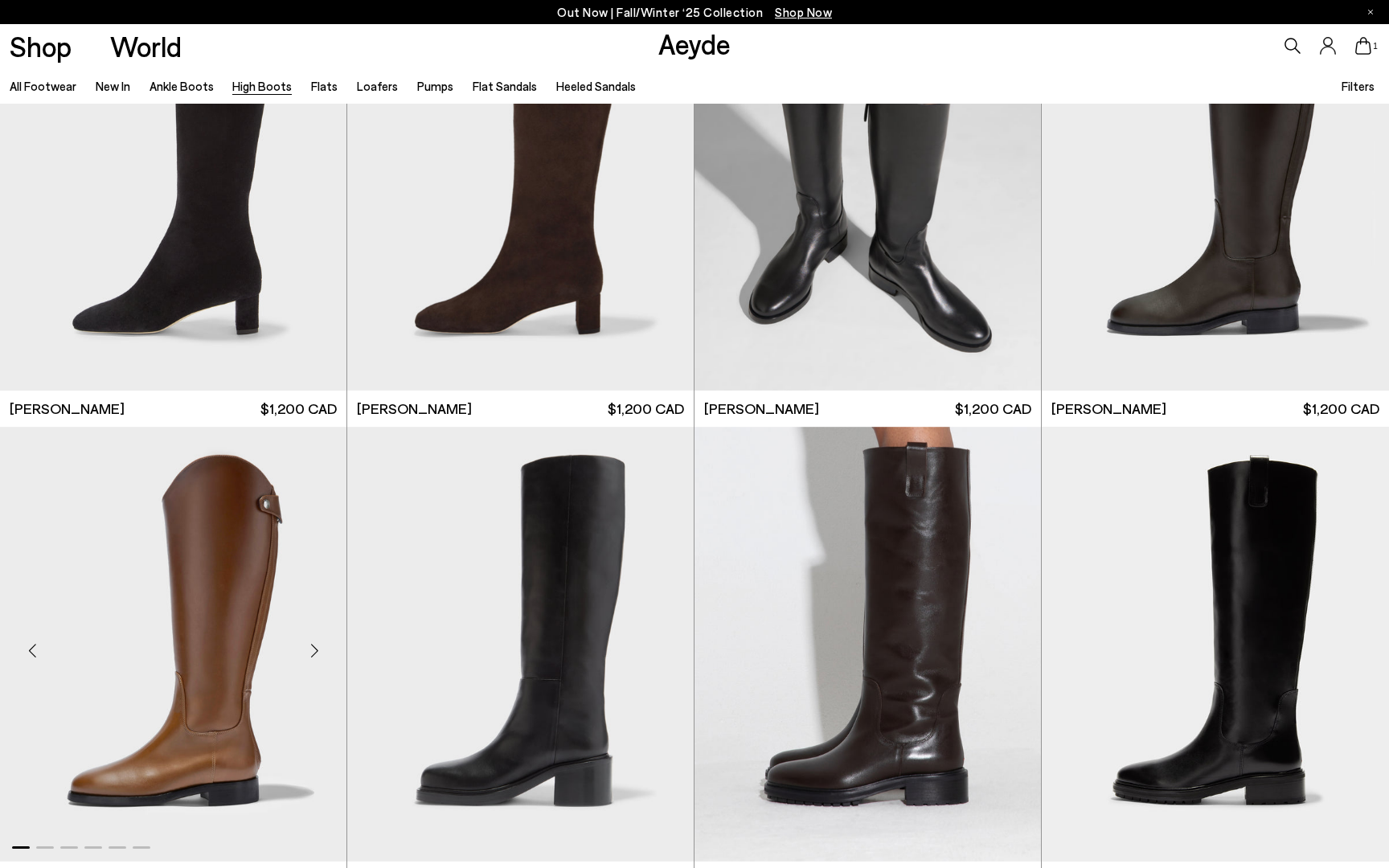
scroll to position [3505, 0]
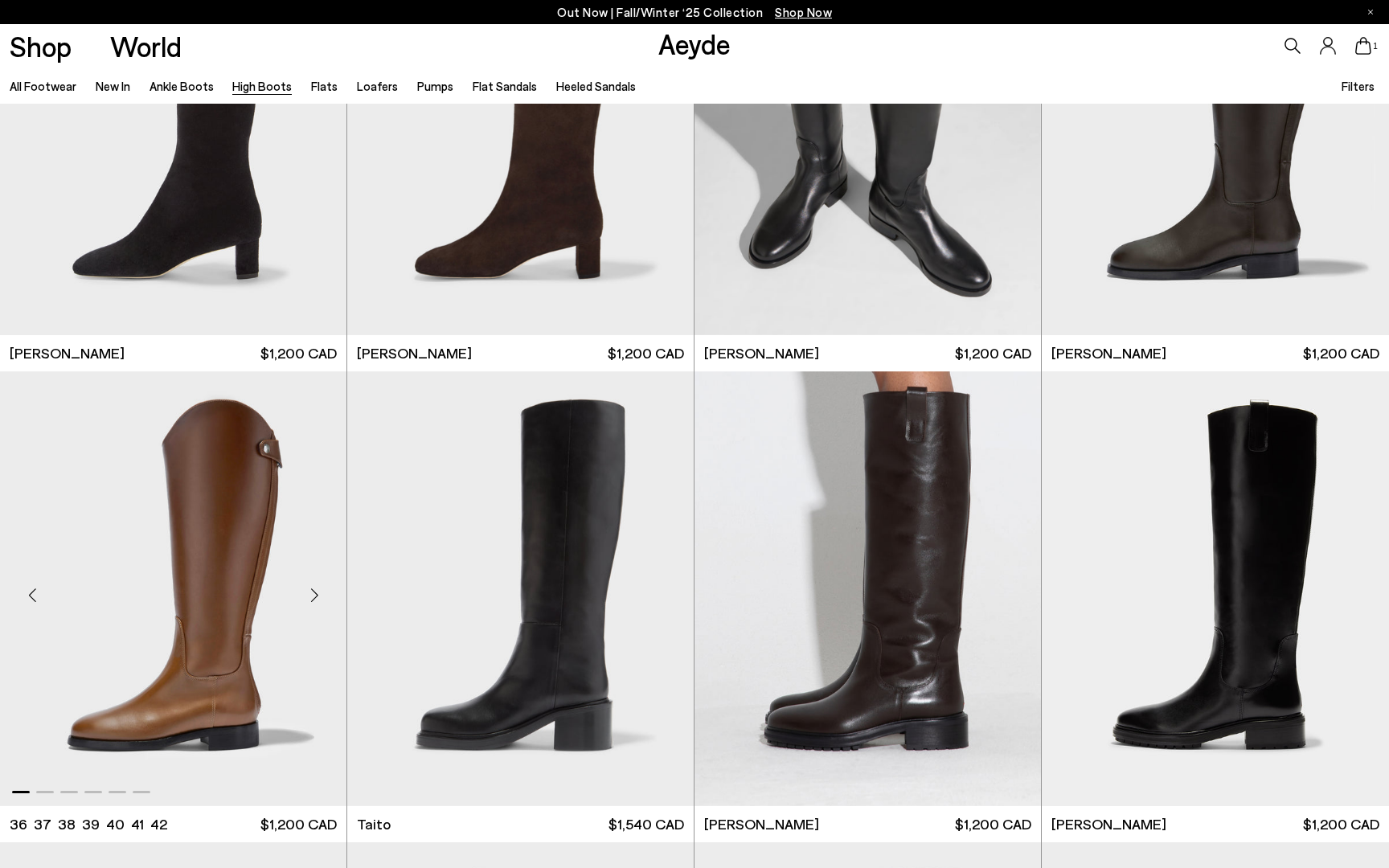
click at [313, 603] on div "Next slide" at bounding box center [314, 595] width 49 height 49
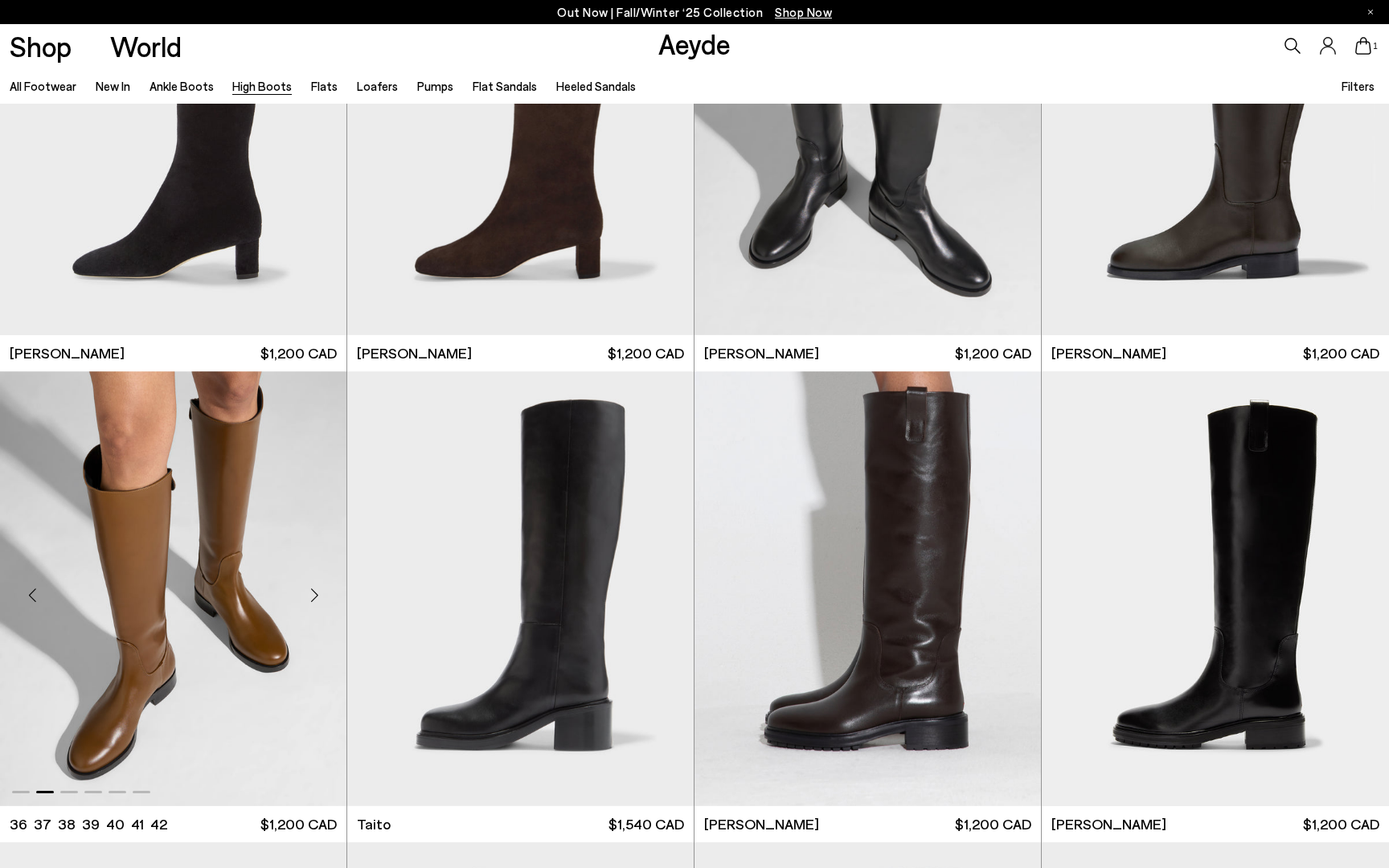
click at [314, 601] on div "Next slide" at bounding box center [314, 595] width 49 height 49
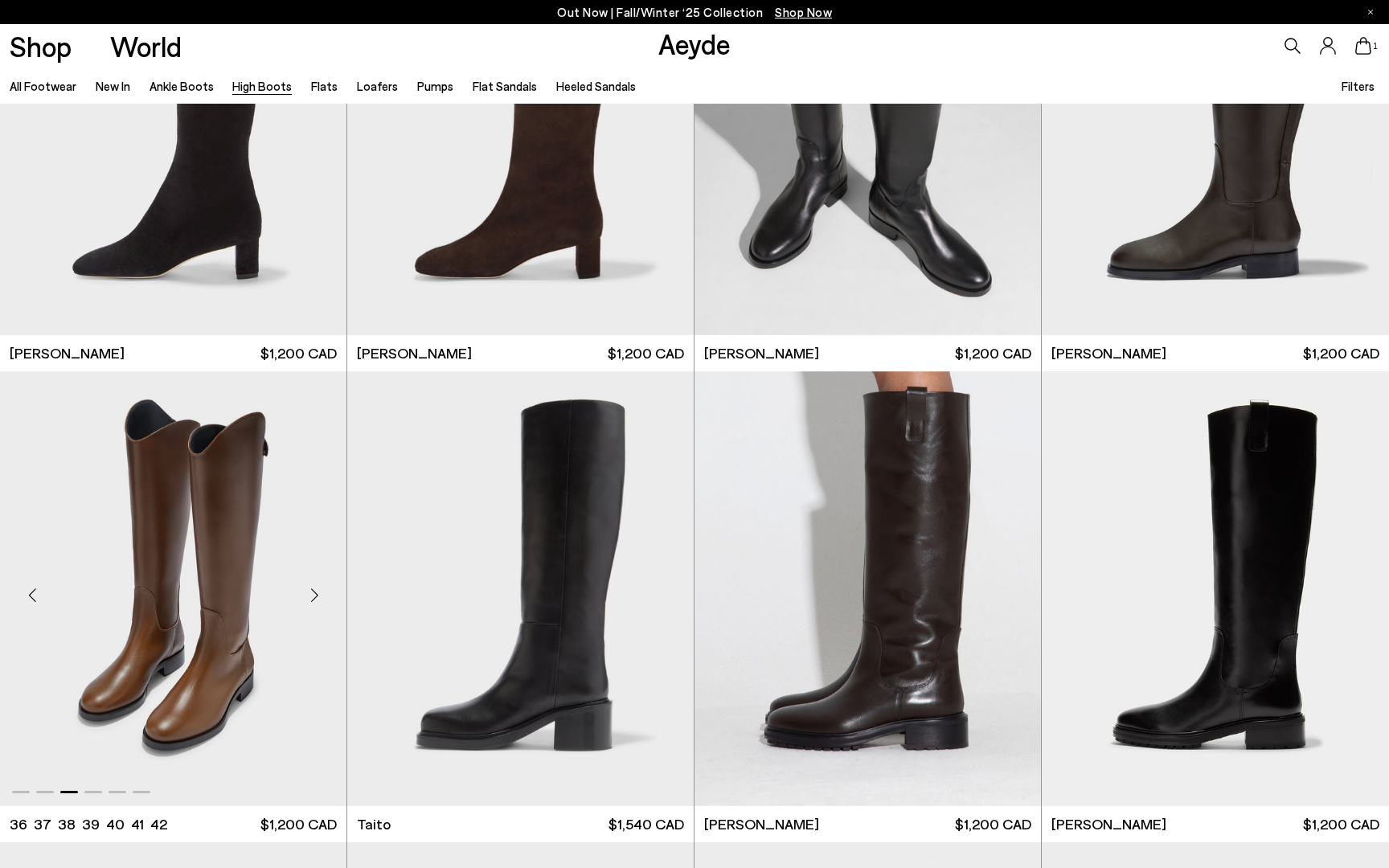
click at [314, 601] on div "Next slide" at bounding box center [314, 595] width 49 height 49
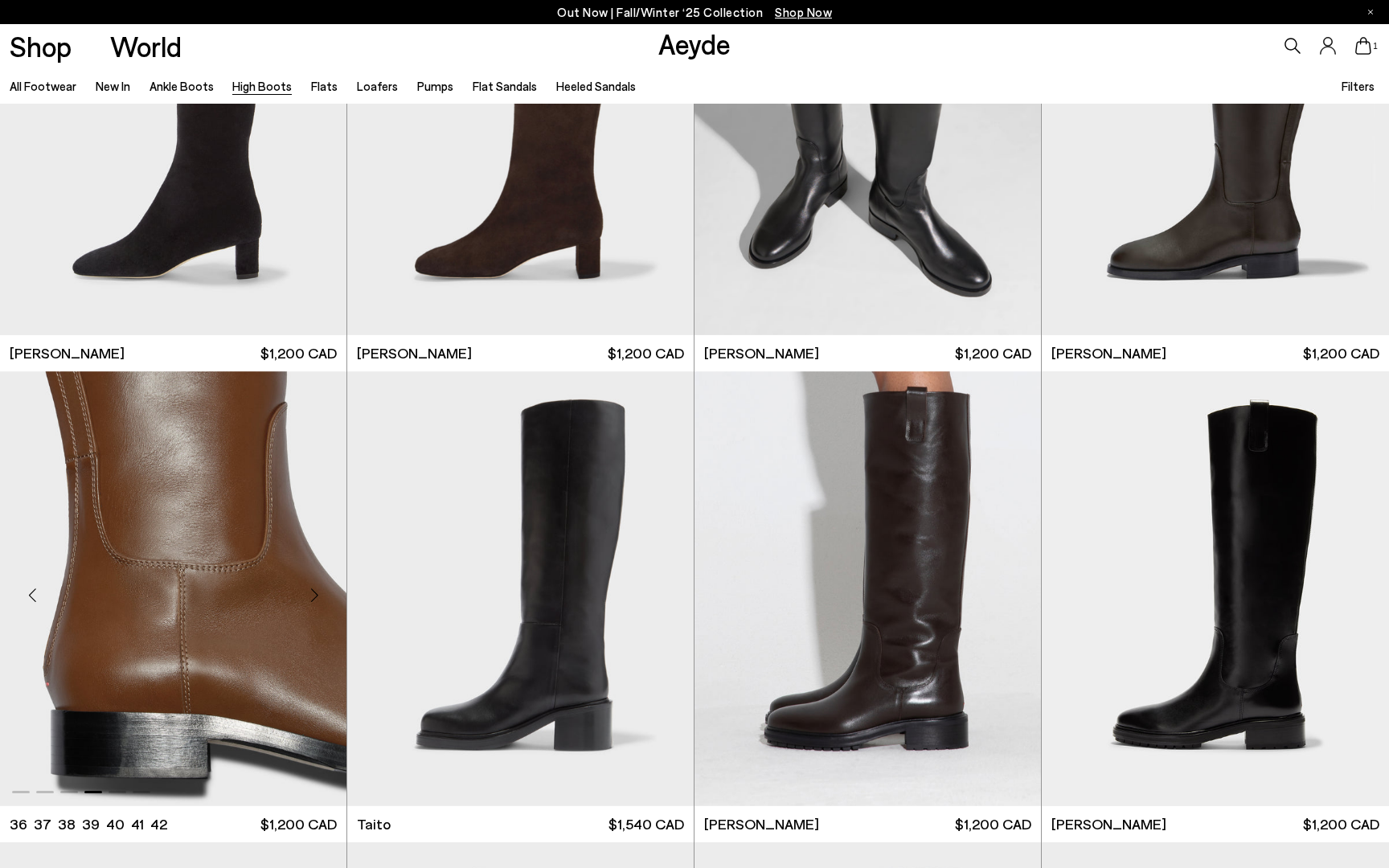
click at [314, 601] on div "Next slide" at bounding box center [314, 595] width 49 height 49
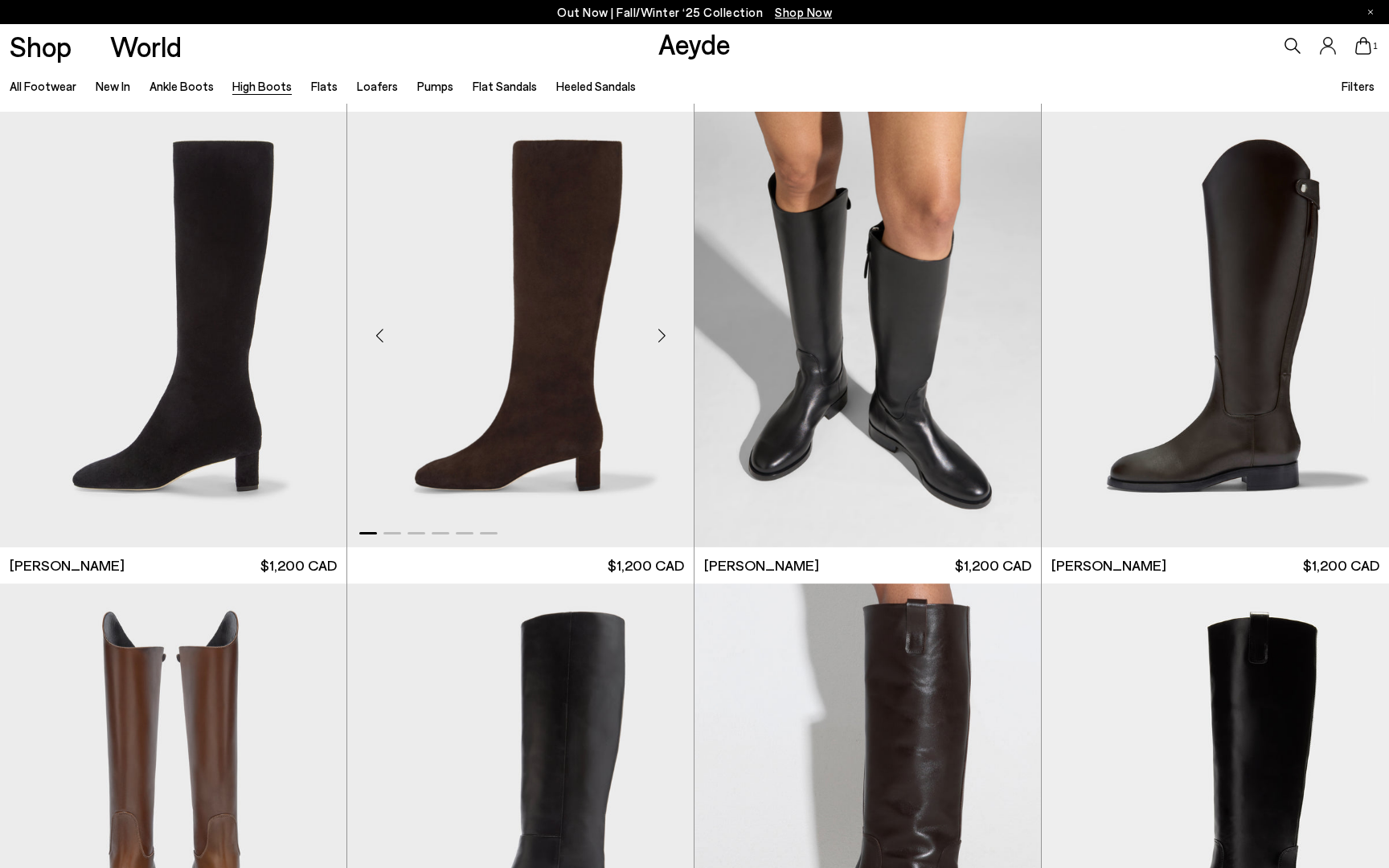
scroll to position [3216, 0]
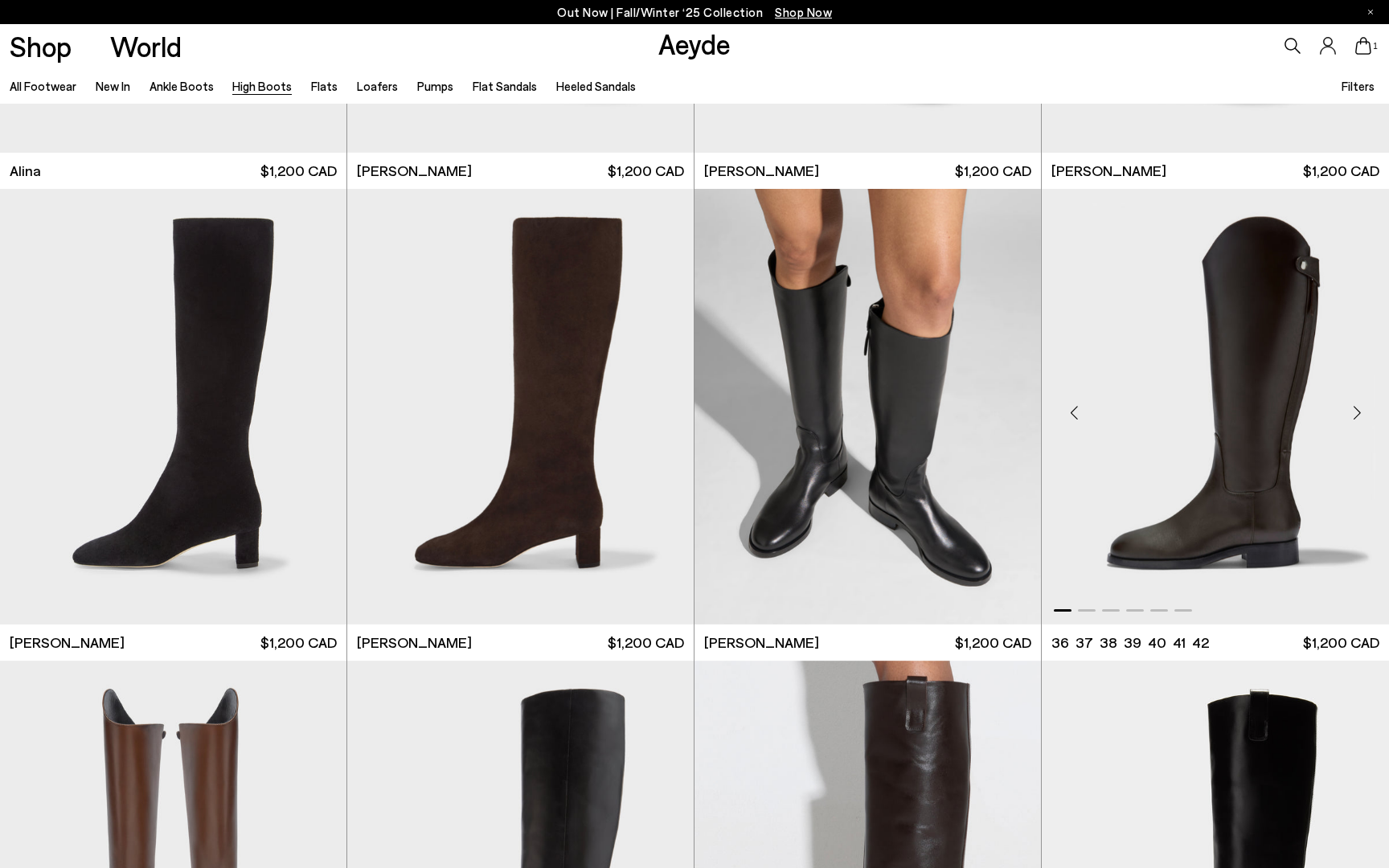
click at [1354, 416] on div "Next slide" at bounding box center [1356, 413] width 49 height 49
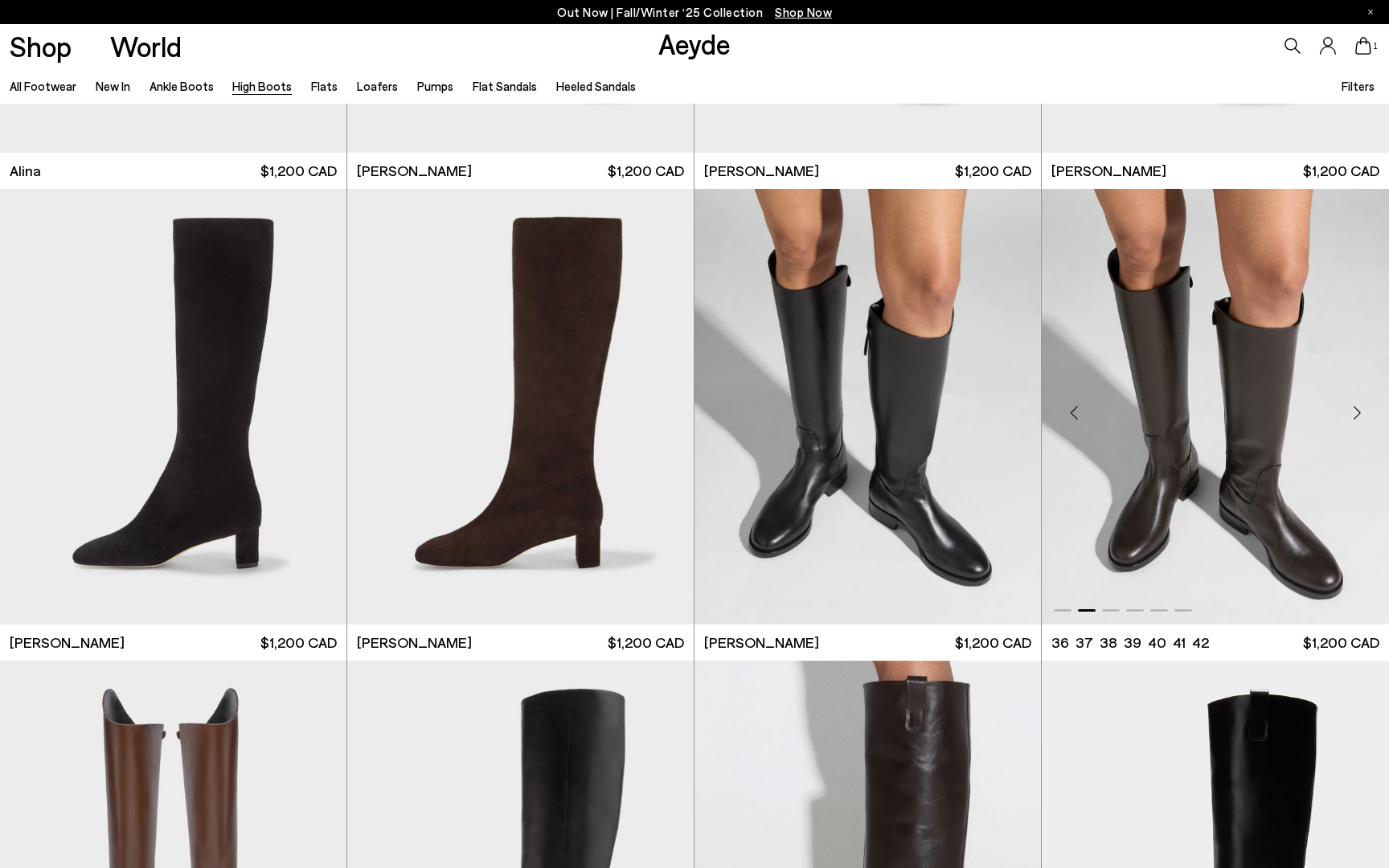
click at [1355, 416] on div "Next slide" at bounding box center [1356, 413] width 49 height 49
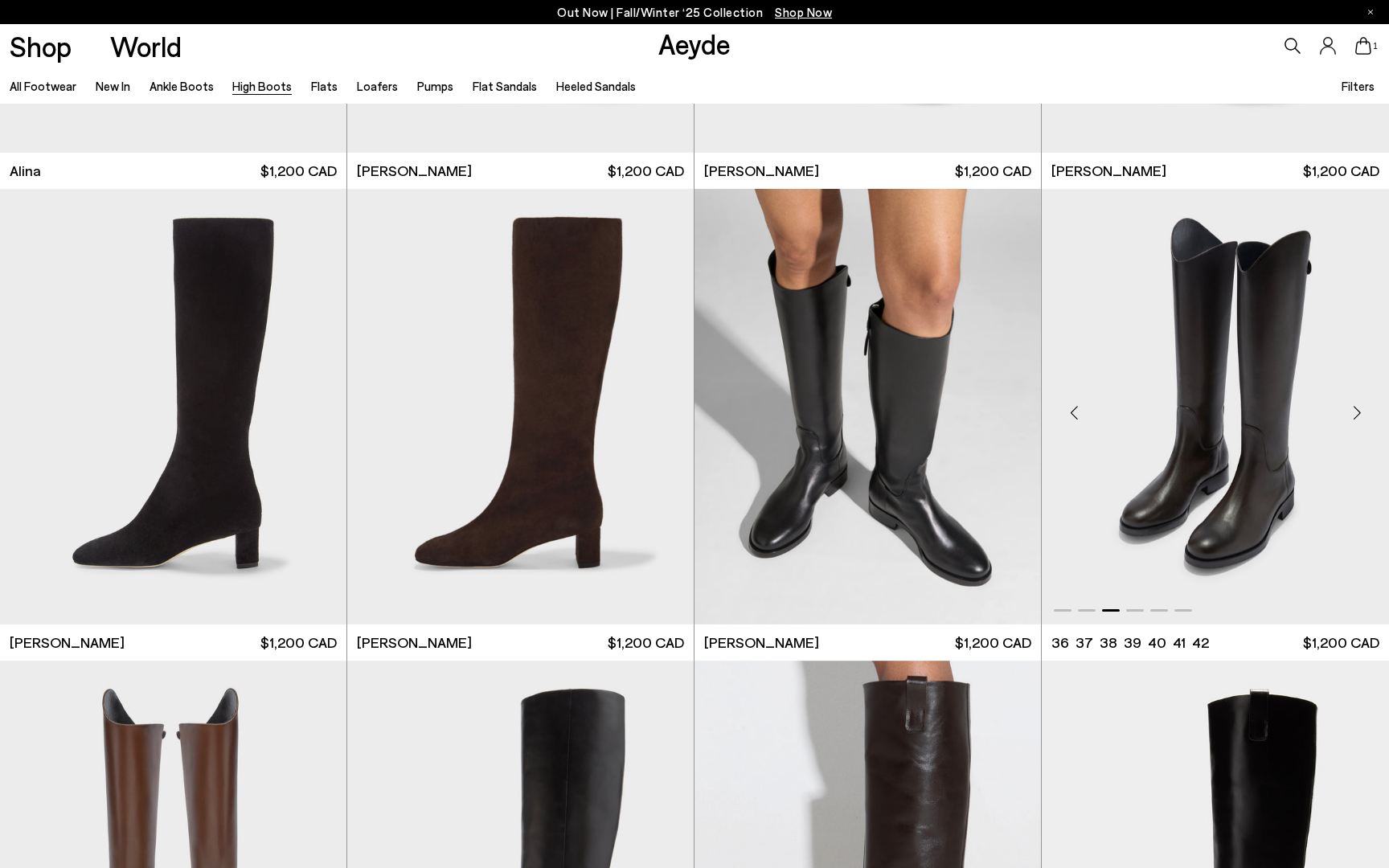
click at [1355, 416] on div "Next slide" at bounding box center [1356, 413] width 49 height 49
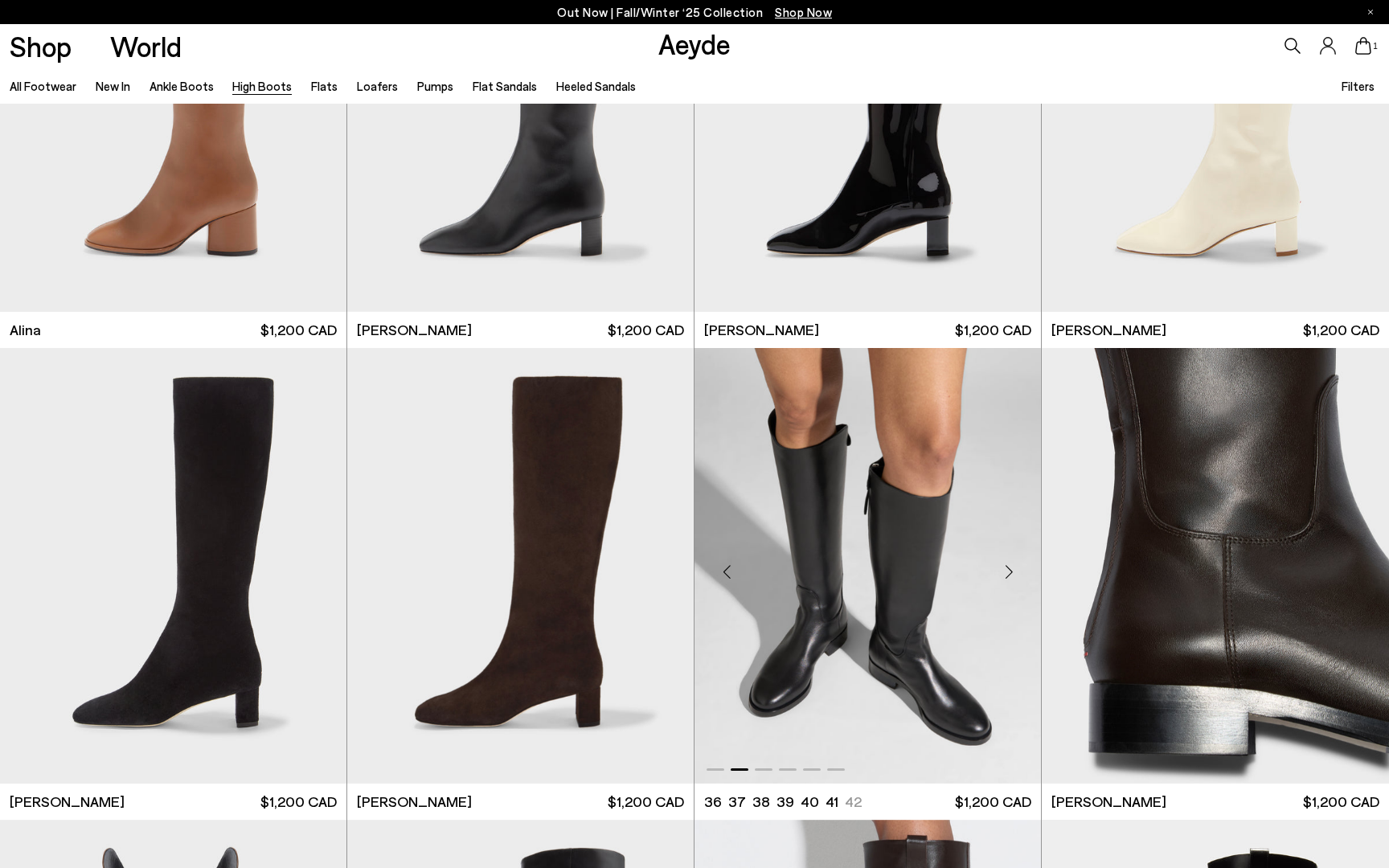
scroll to position [2985, 0]
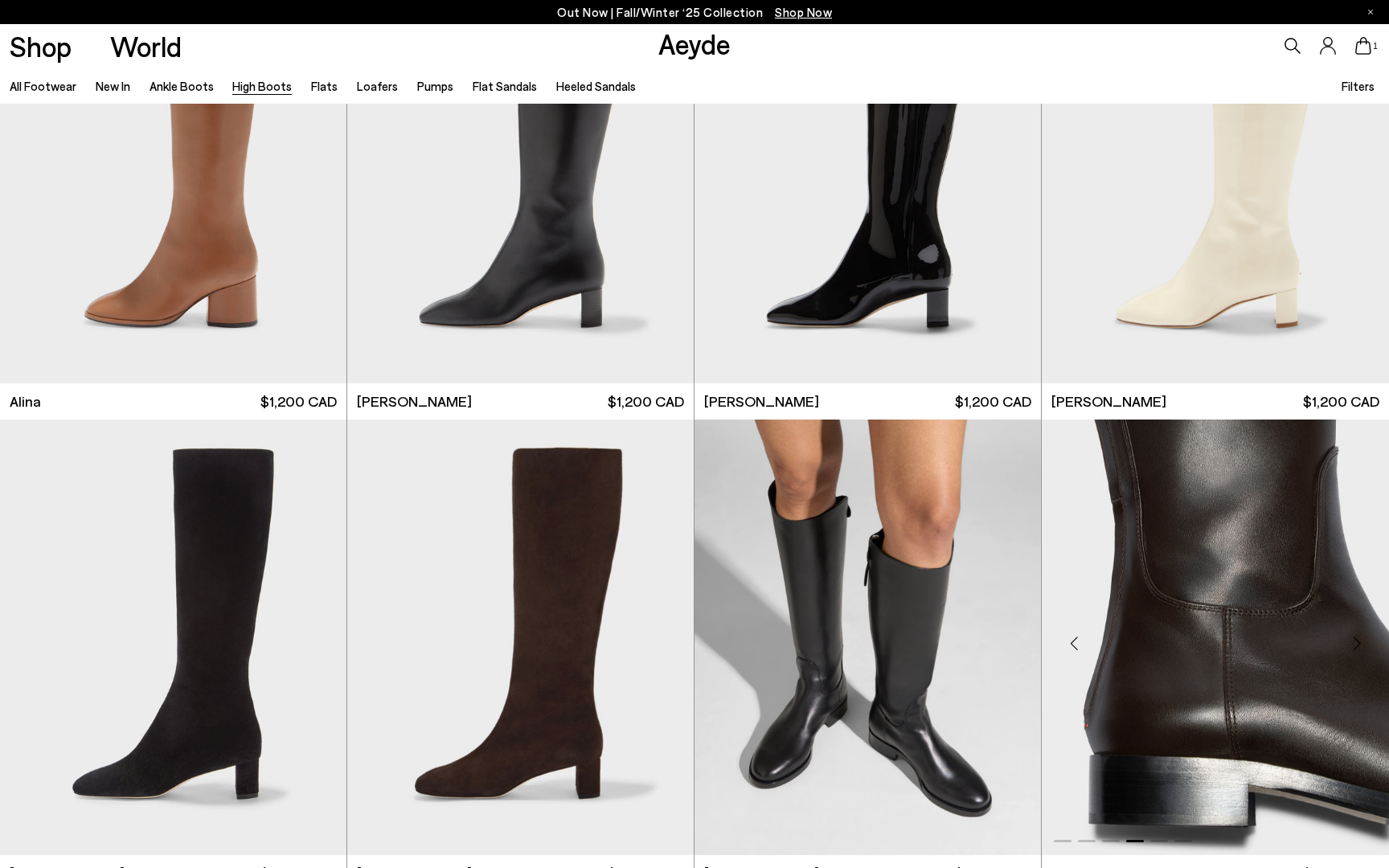
click at [1161, 555] on img "4 / 6" at bounding box center [1215, 637] width 347 height 435
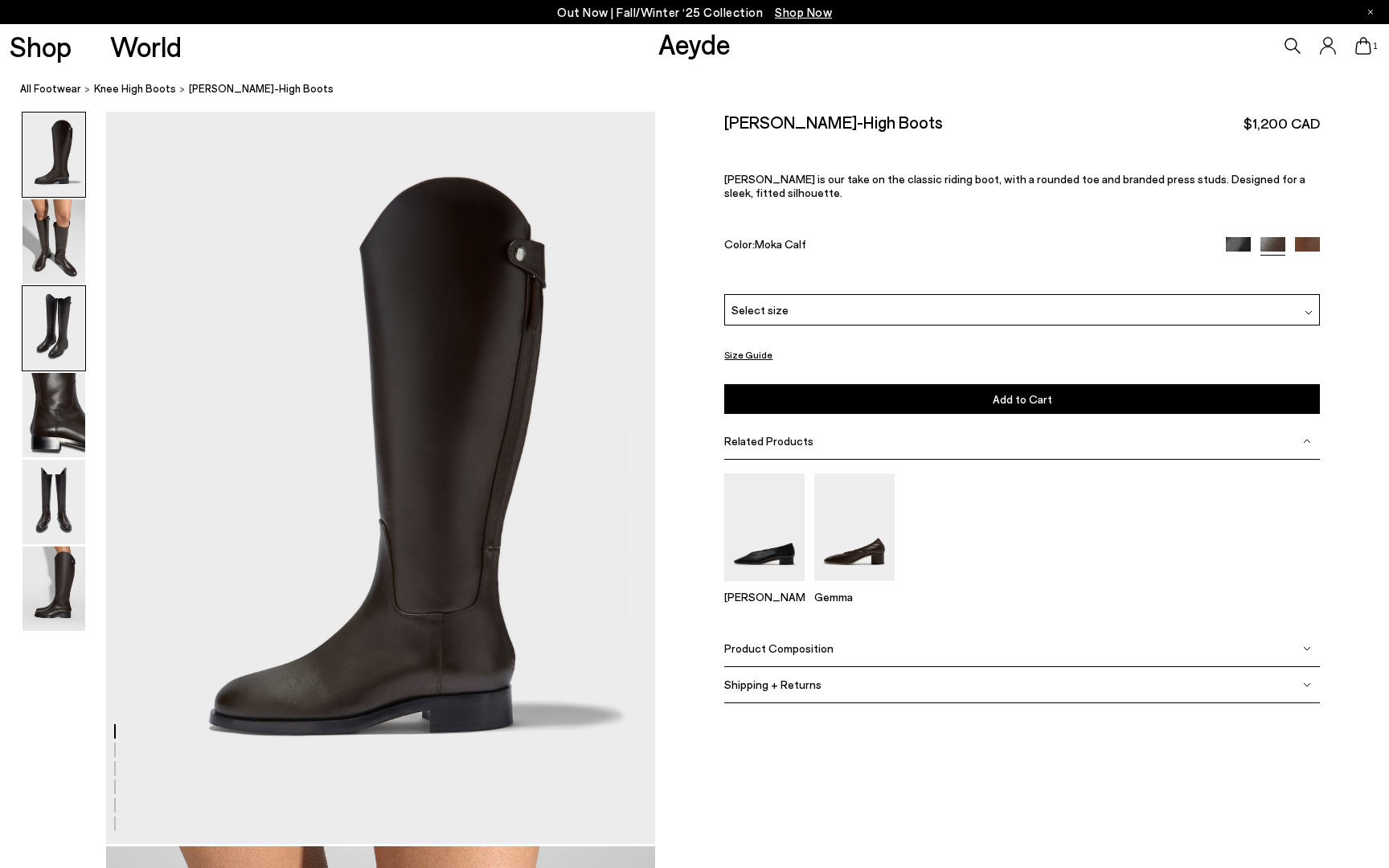
click at [64, 341] on img at bounding box center [54, 327] width 63 height 84
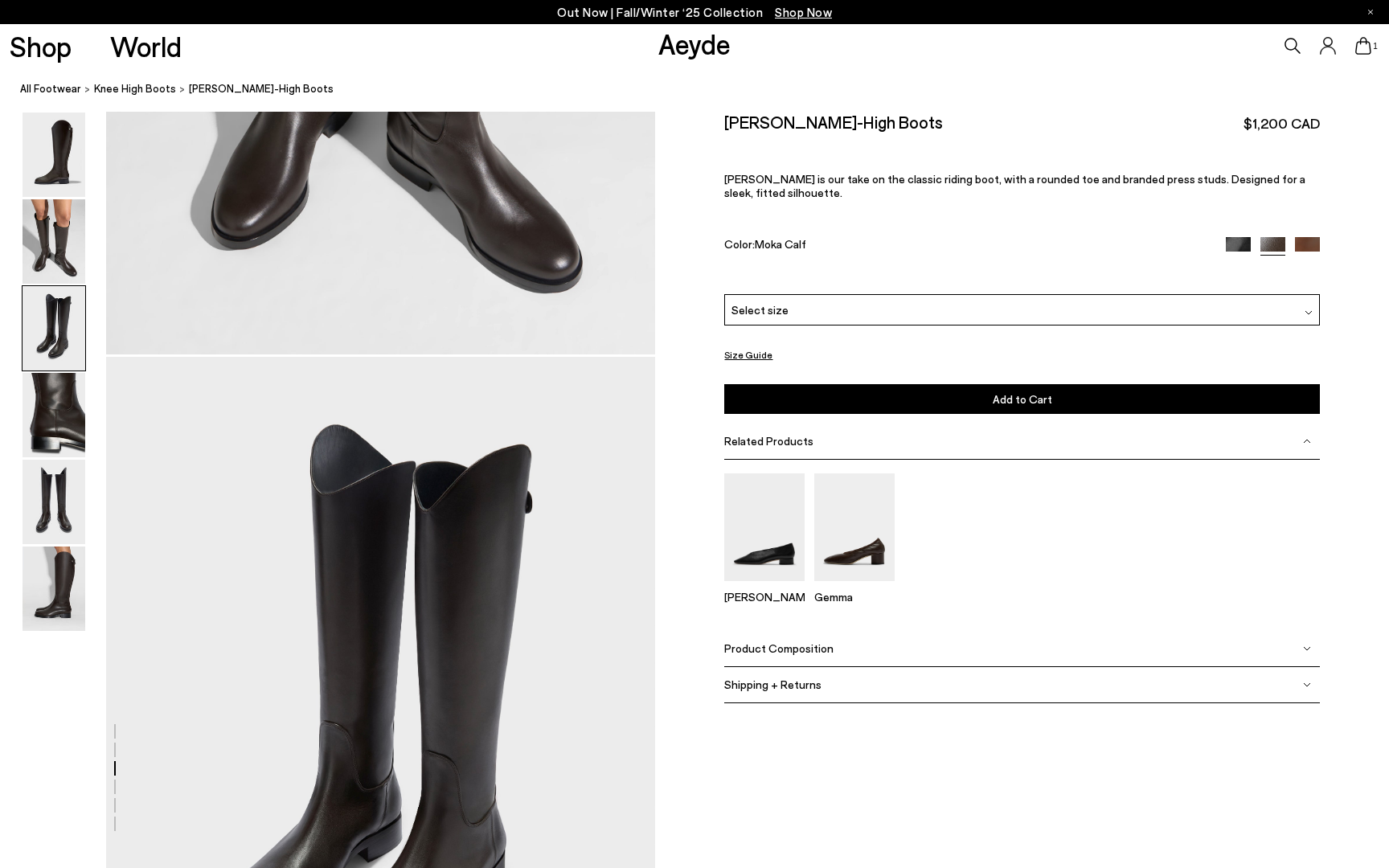
scroll to position [1469, 0]
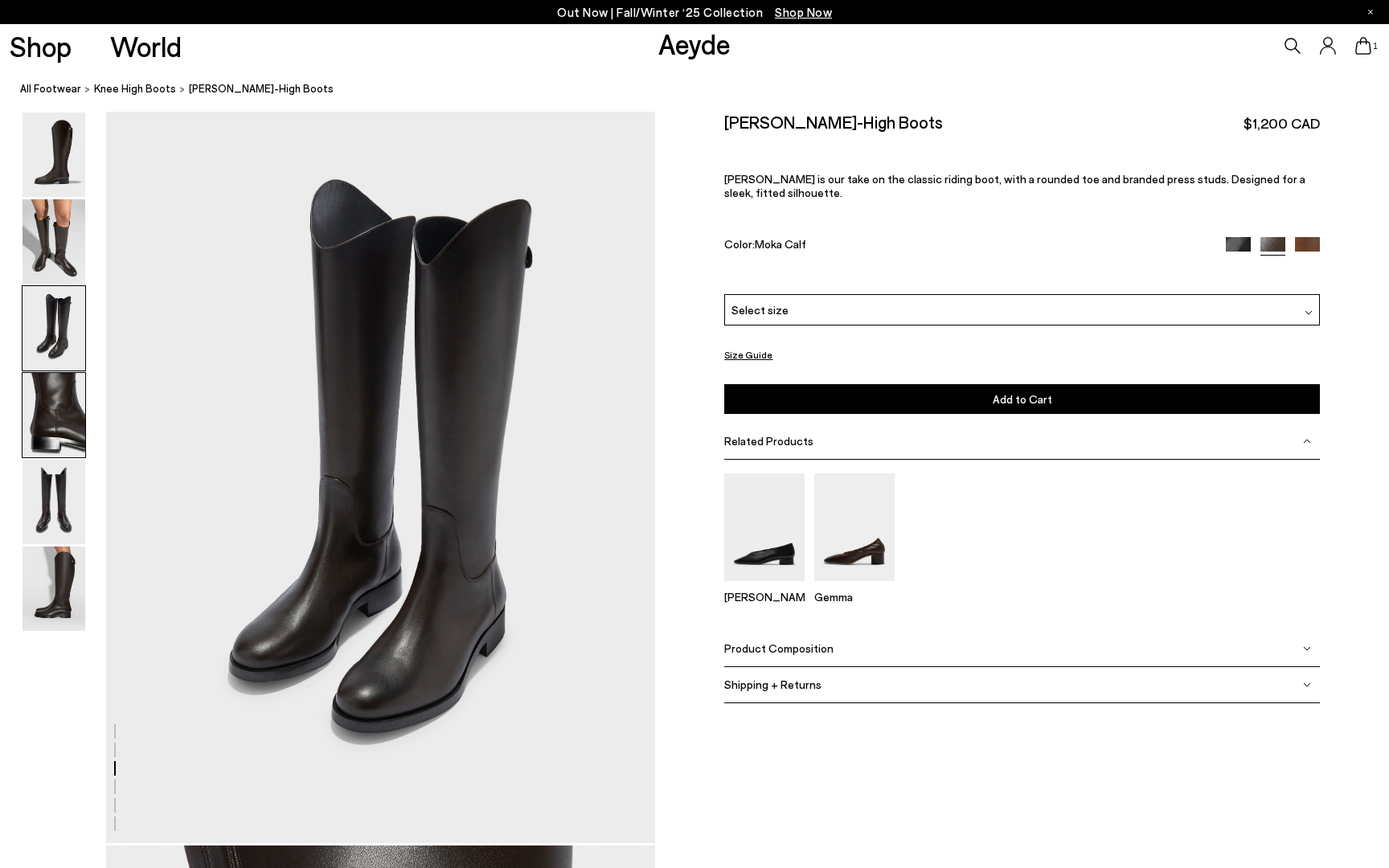
click at [64, 411] on img at bounding box center [54, 415] width 63 height 84
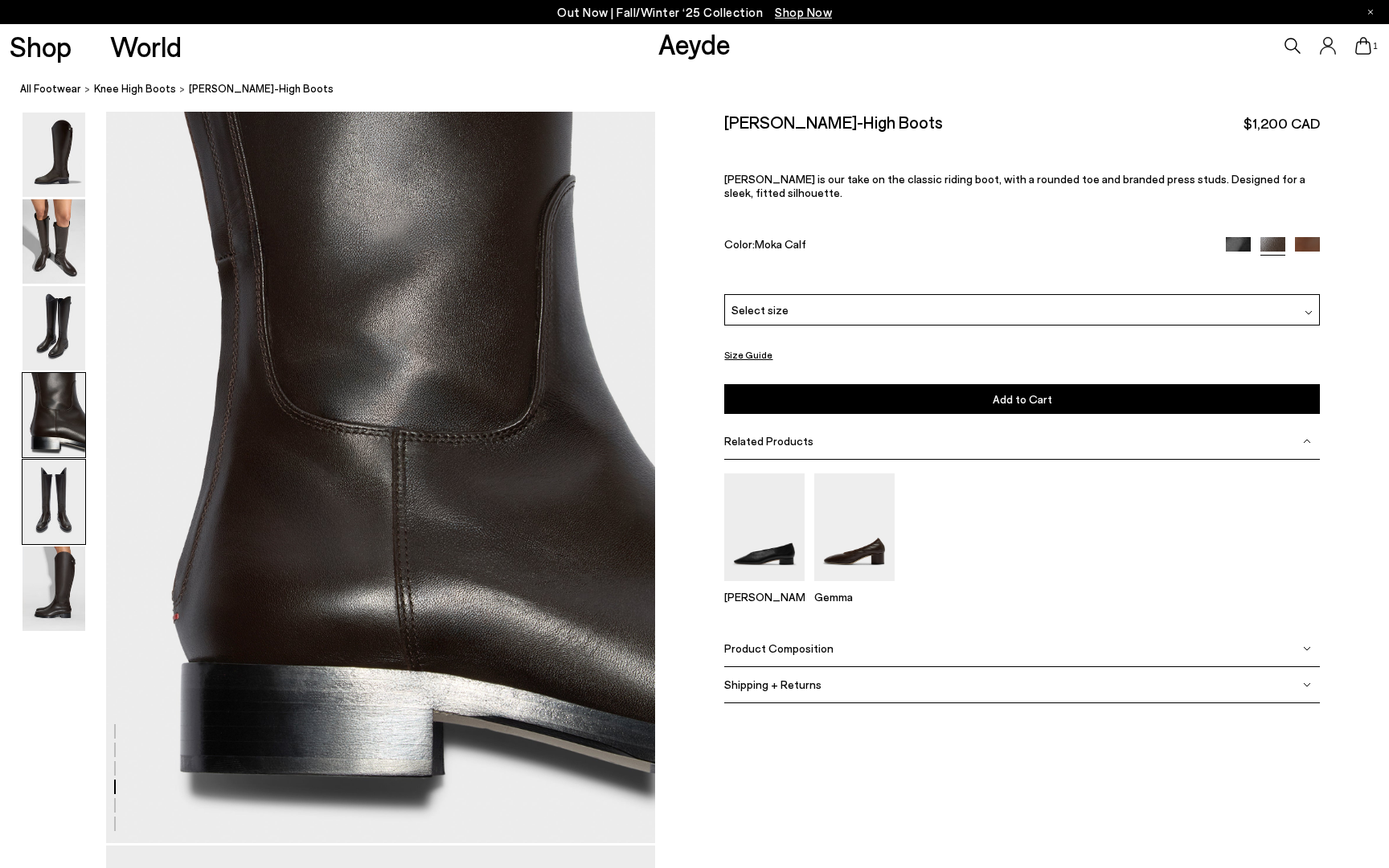
click at [57, 495] on img at bounding box center [54, 501] width 63 height 84
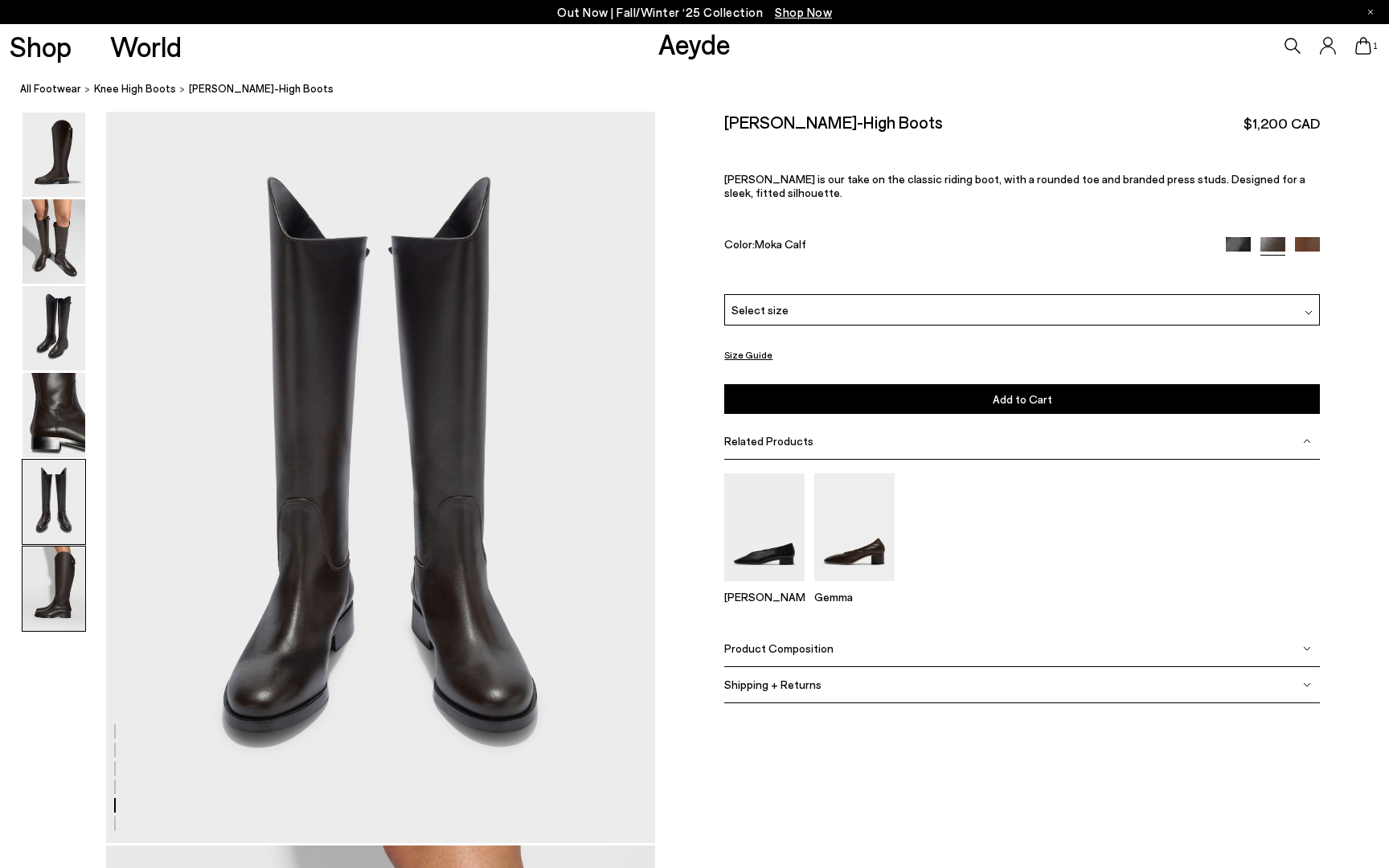
click at [52, 571] on img at bounding box center [54, 588] width 63 height 84
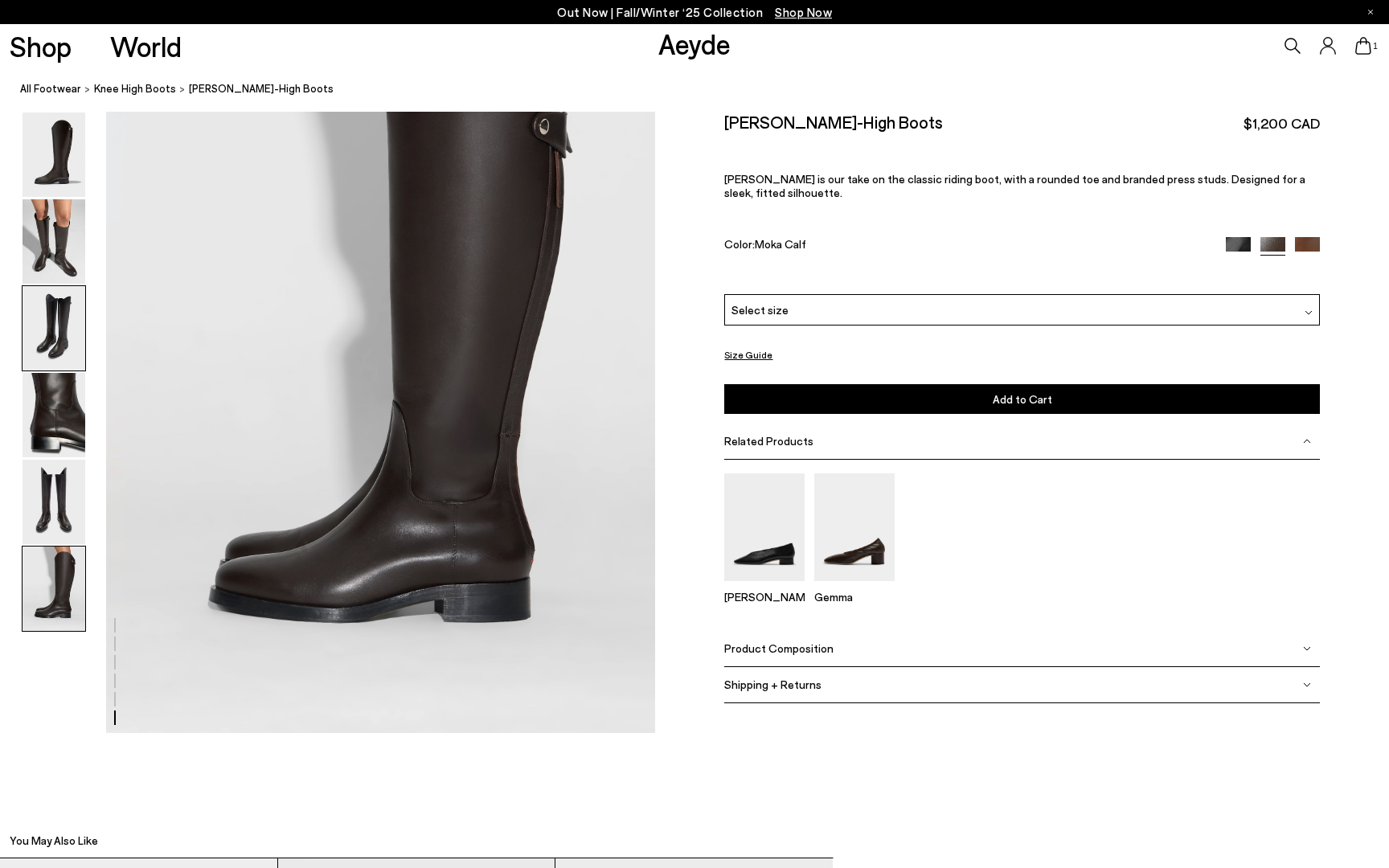
click at [71, 331] on img at bounding box center [54, 327] width 63 height 84
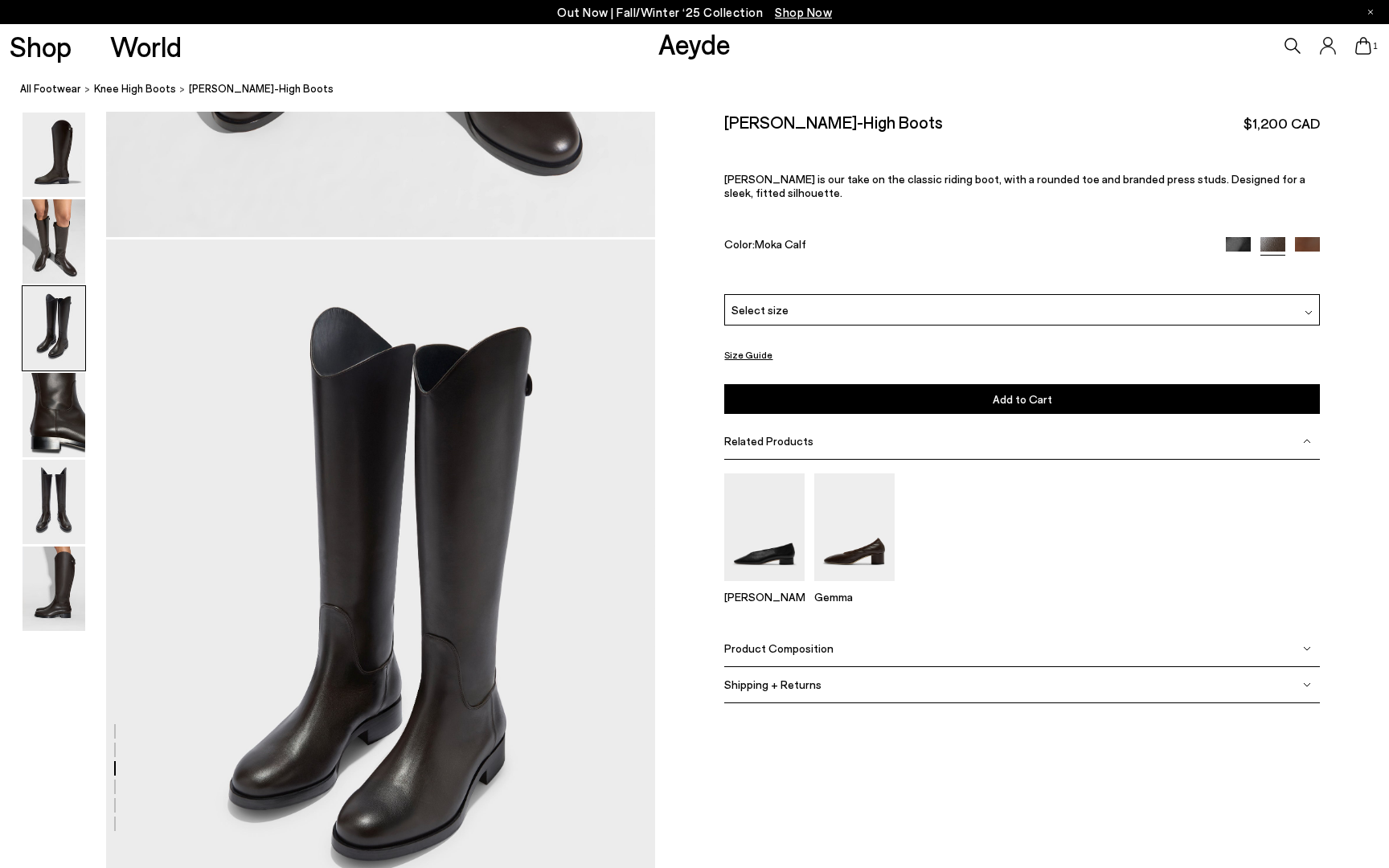
scroll to position [1327, 0]
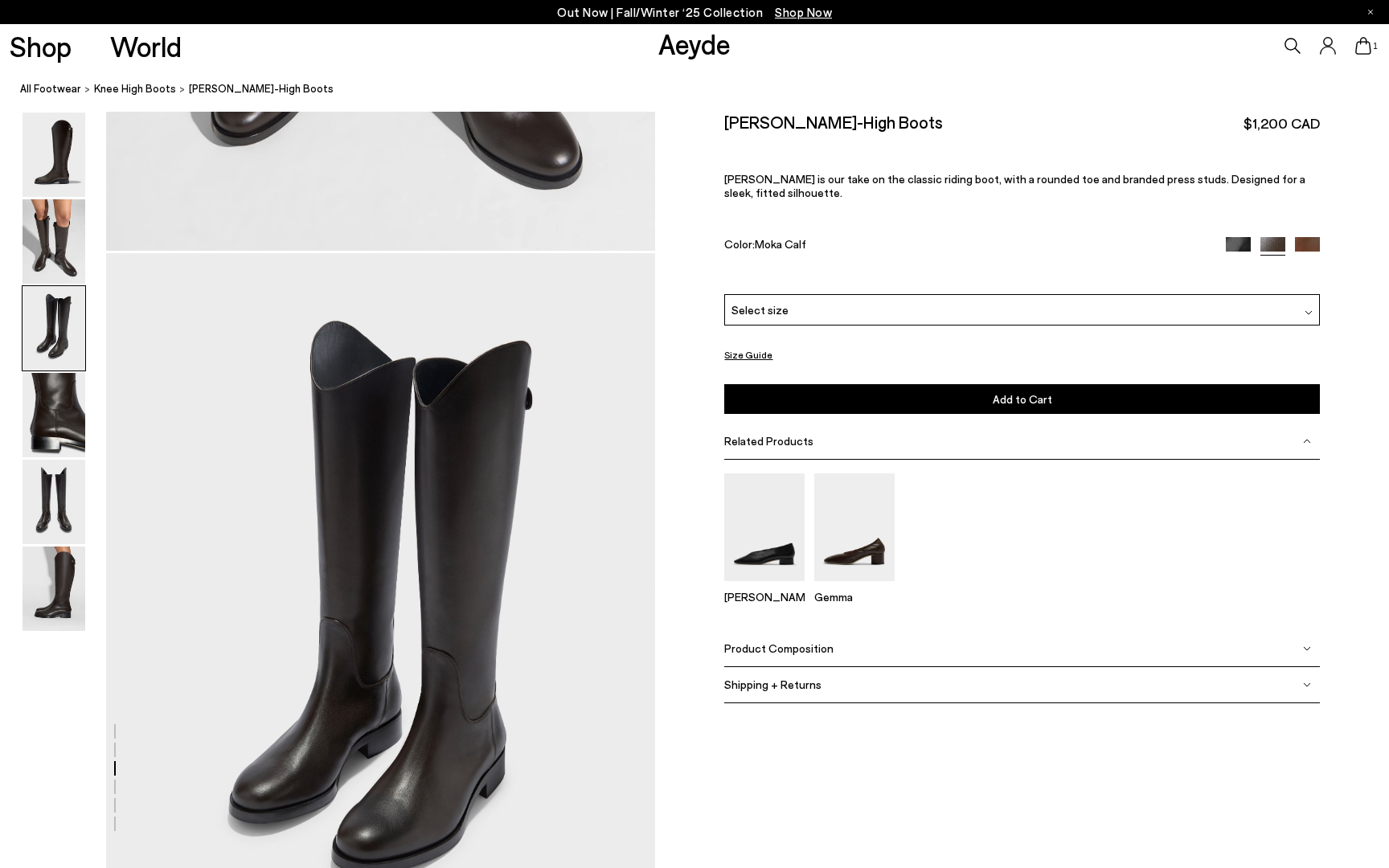
click at [791, 321] on div "Select size" at bounding box center [1022, 310] width 595 height 32
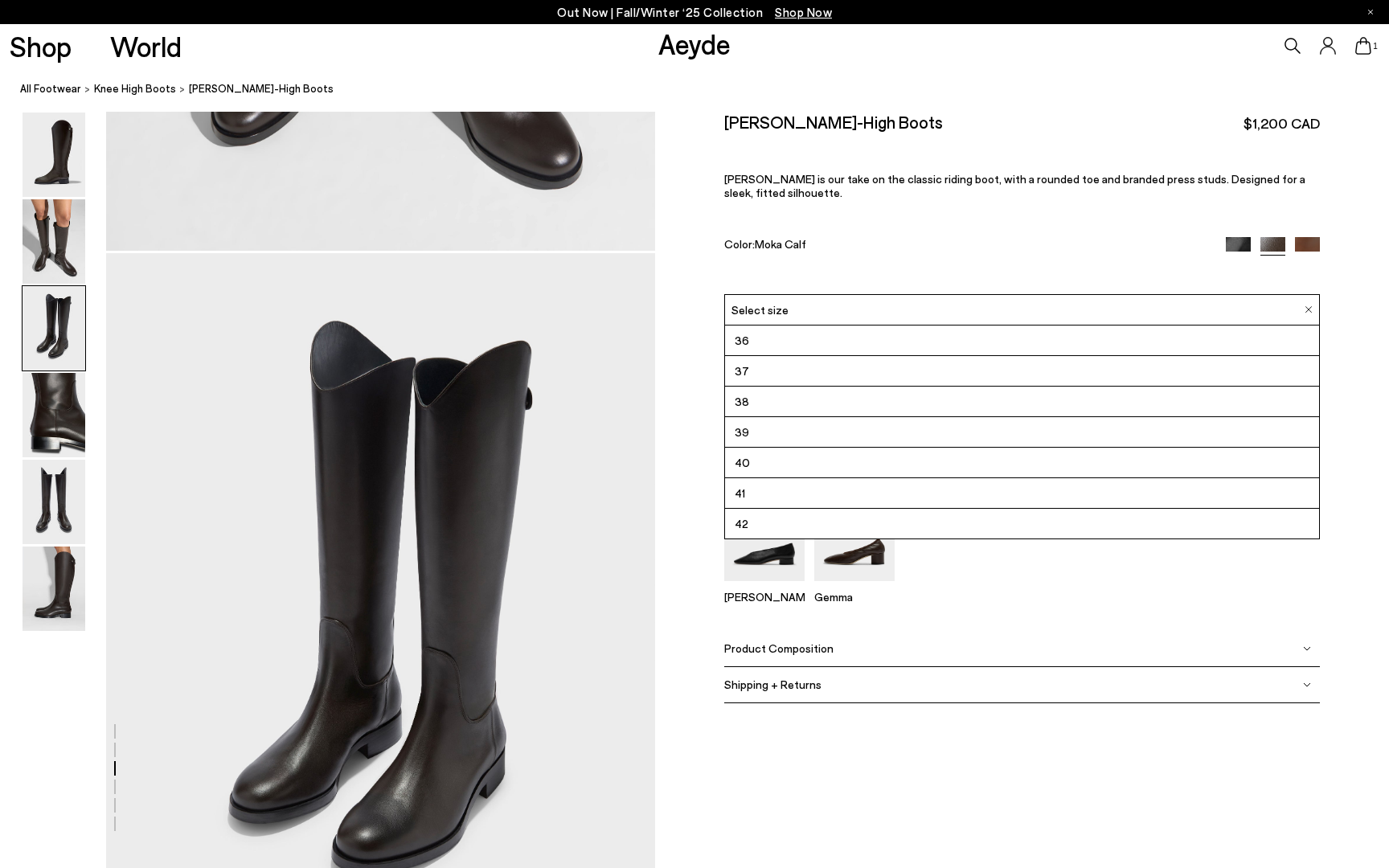
click at [754, 459] on li "40" at bounding box center [1022, 462] width 593 height 31
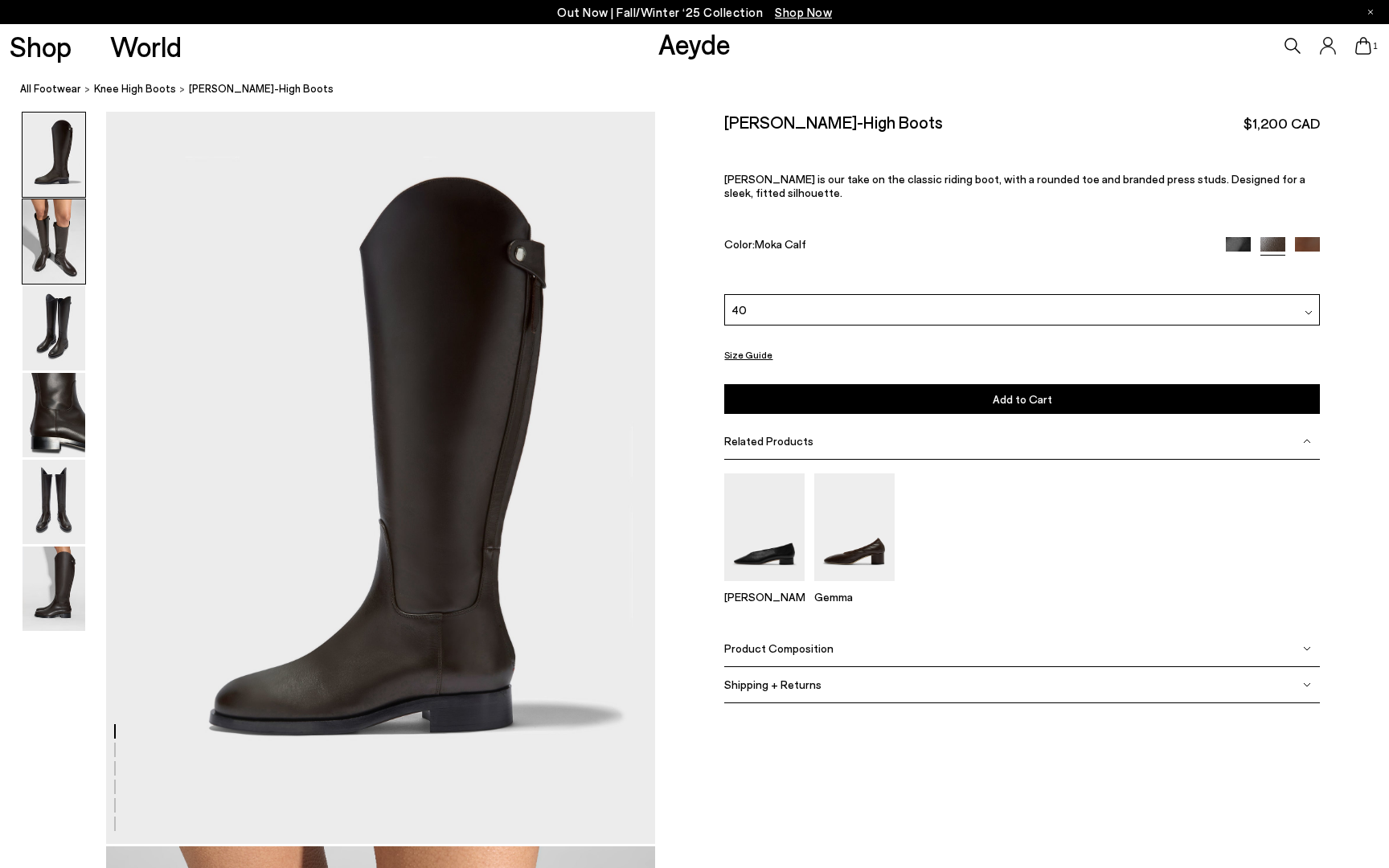
click at [52, 222] on img at bounding box center [54, 241] width 63 height 84
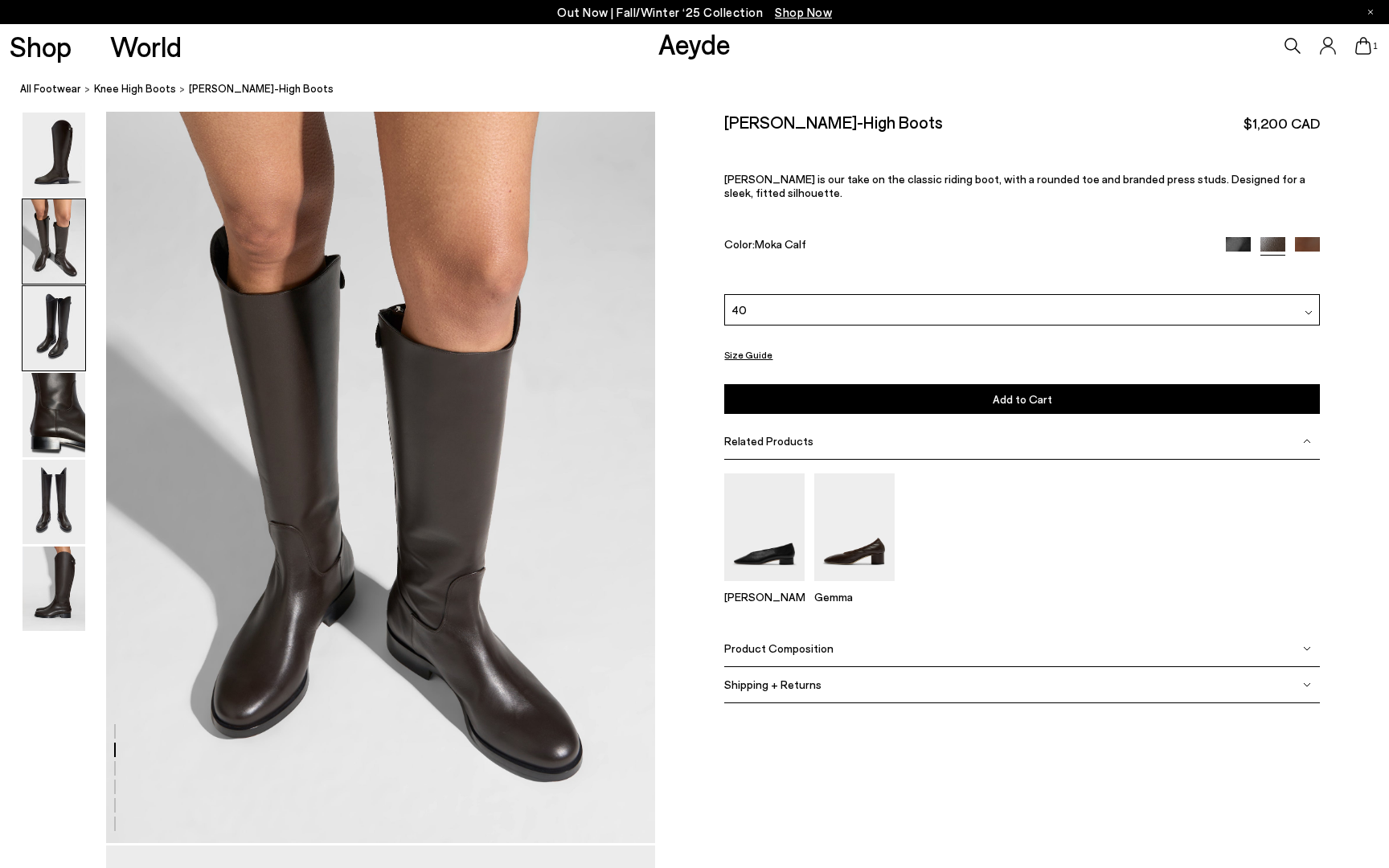
click at [53, 301] on img at bounding box center [54, 327] width 63 height 84
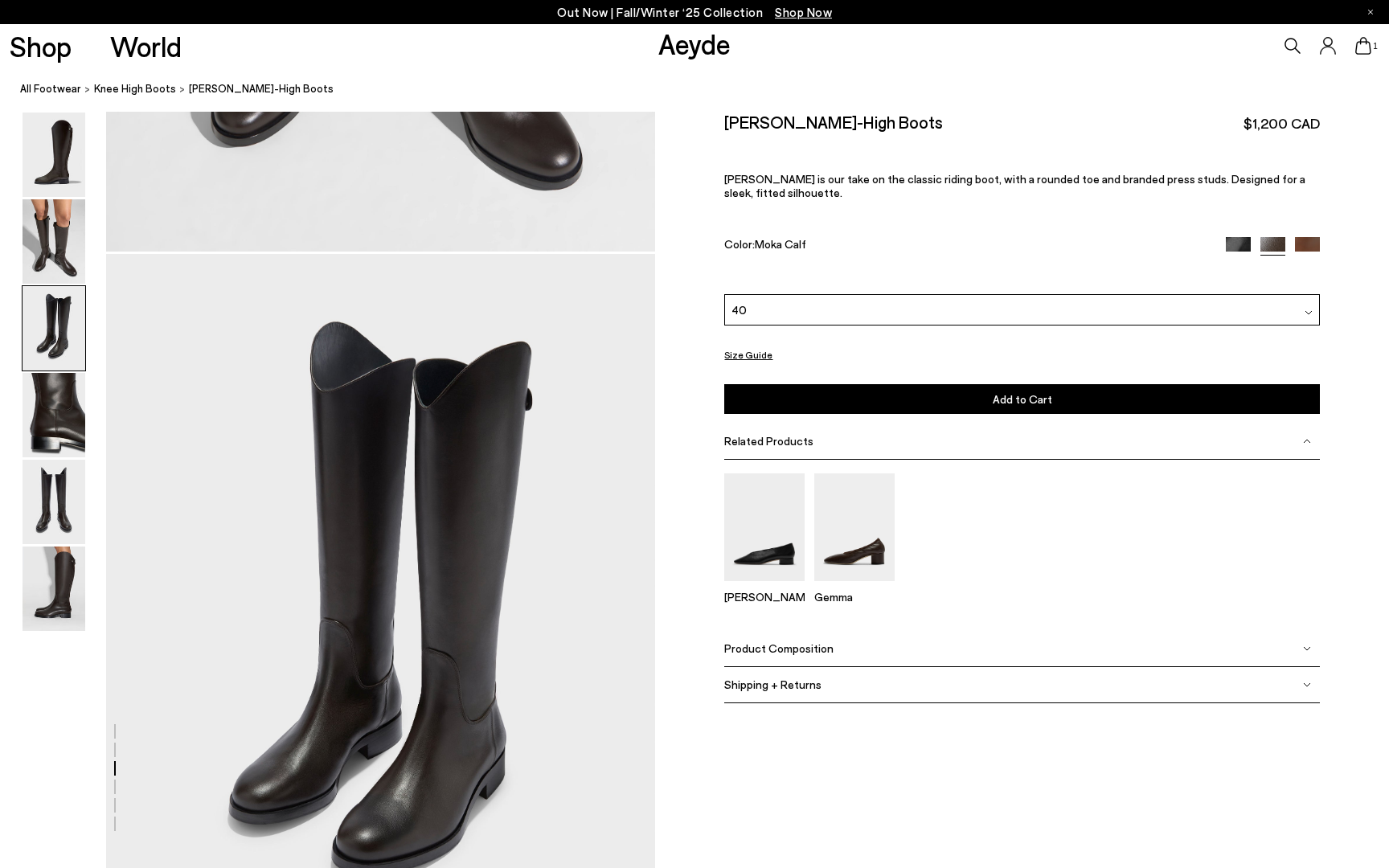
scroll to position [1469, 0]
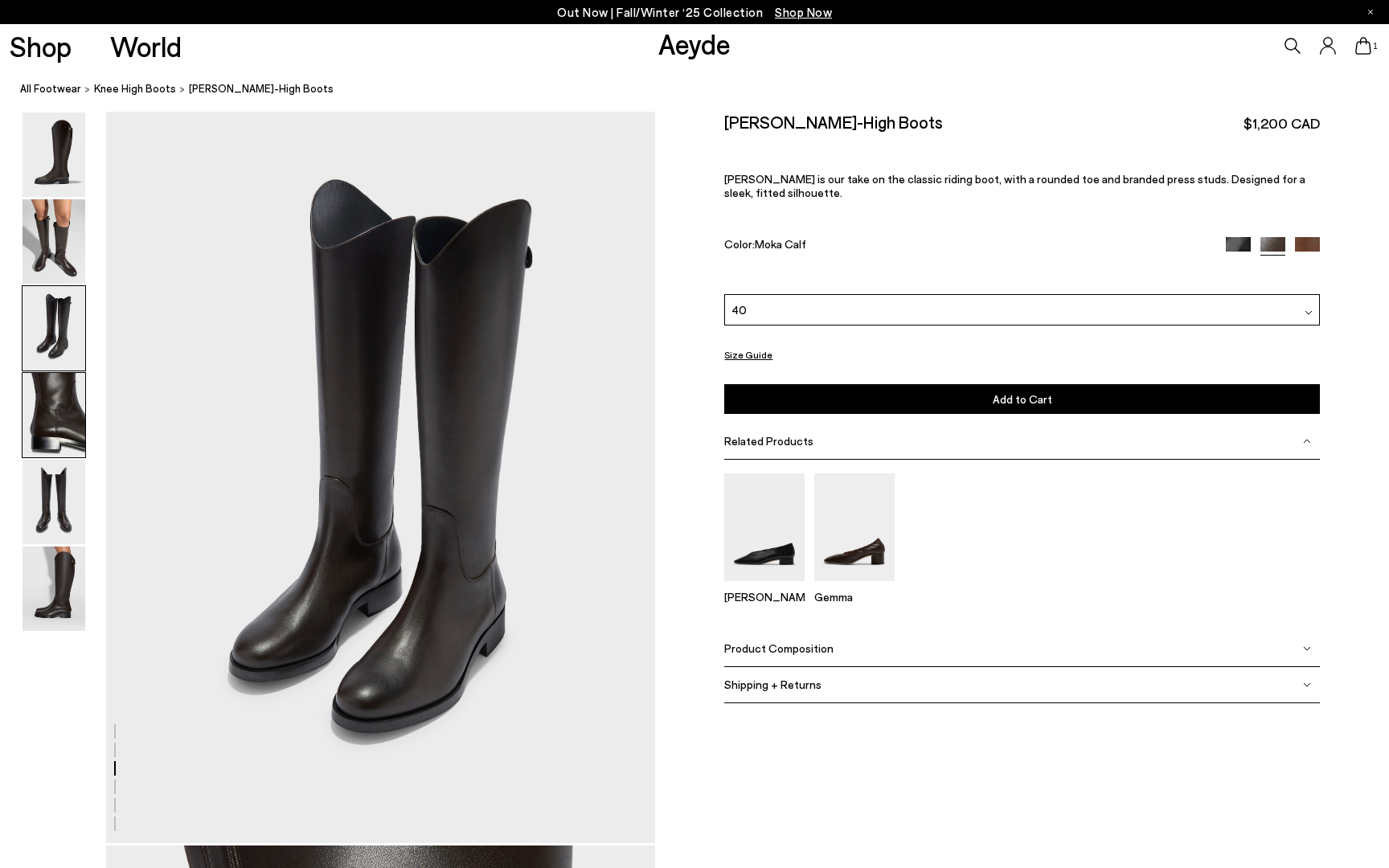
click at [47, 424] on img at bounding box center [54, 415] width 63 height 84
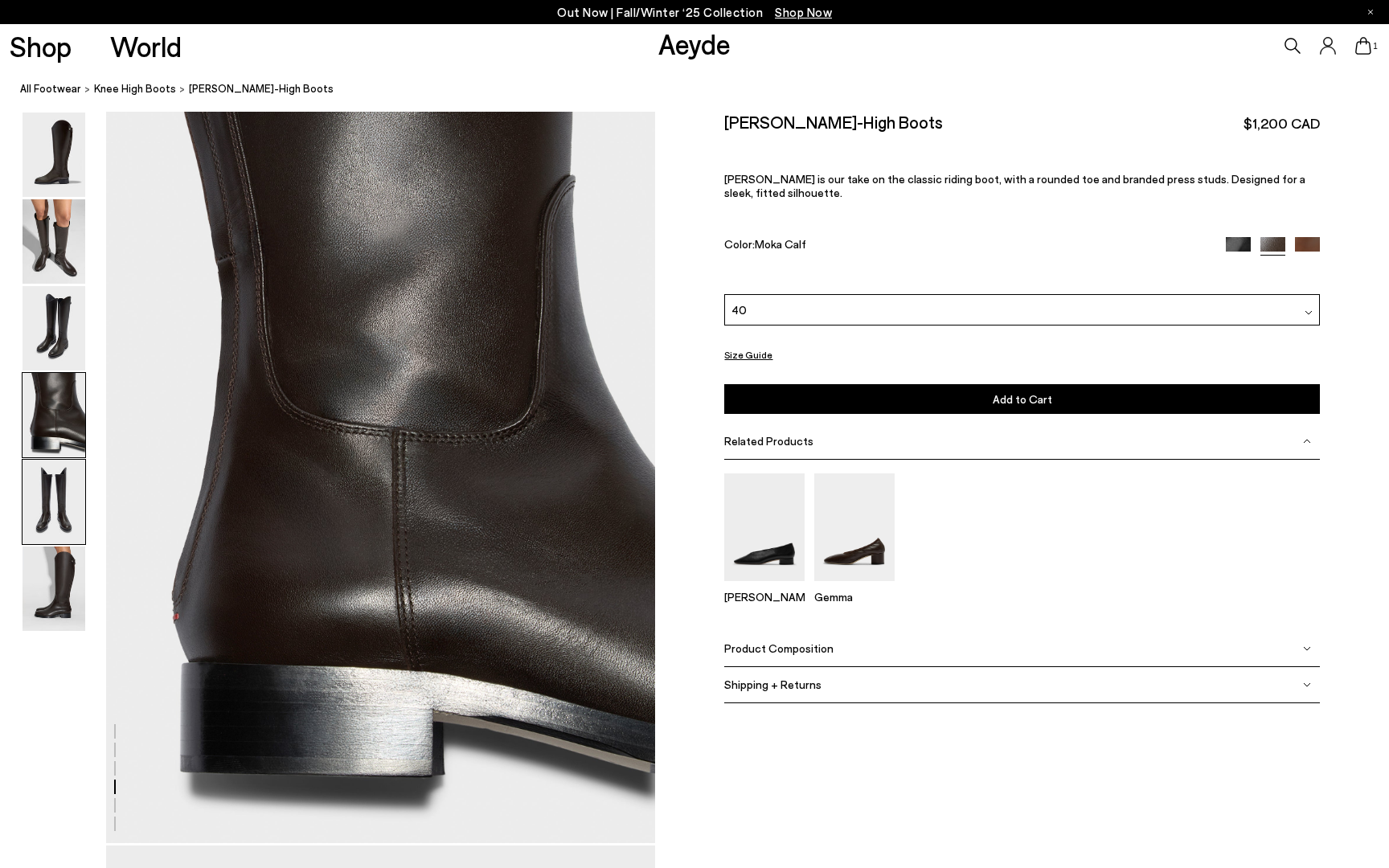
click at [41, 490] on img at bounding box center [54, 501] width 63 height 84
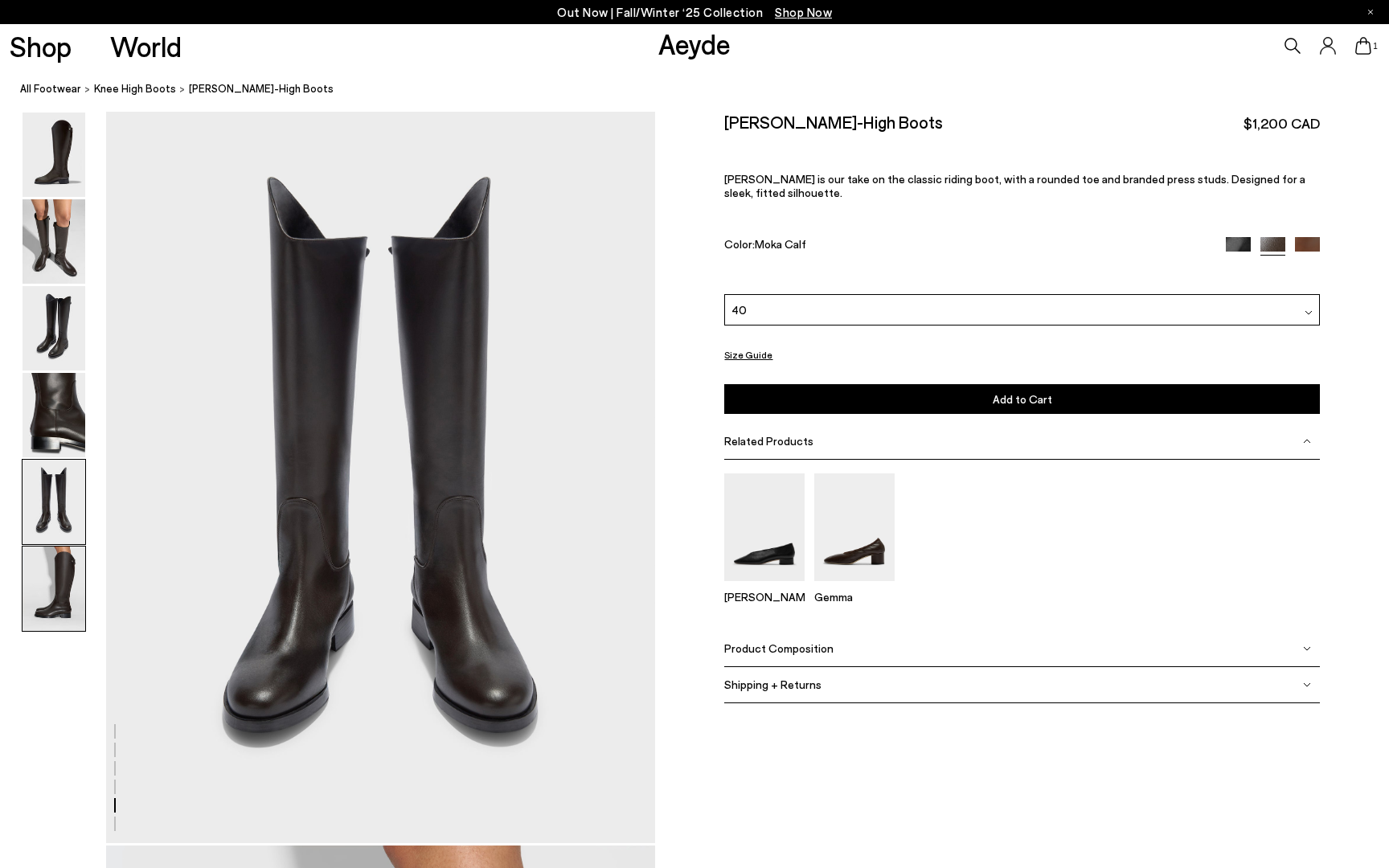
click at [40, 573] on img at bounding box center [54, 588] width 63 height 84
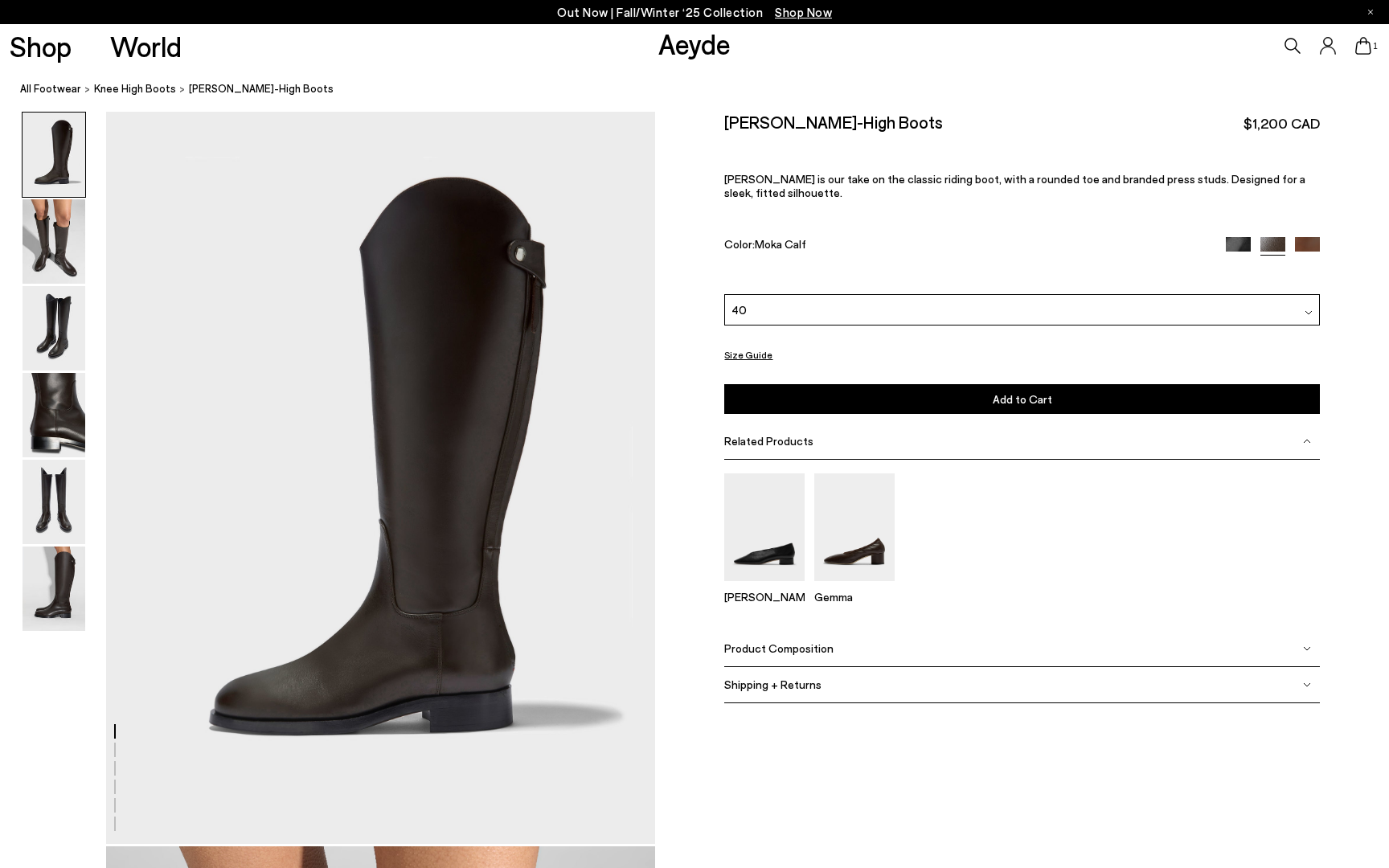
scroll to position [0, 0]
